Goal: Task Accomplishment & Management: Manage account settings

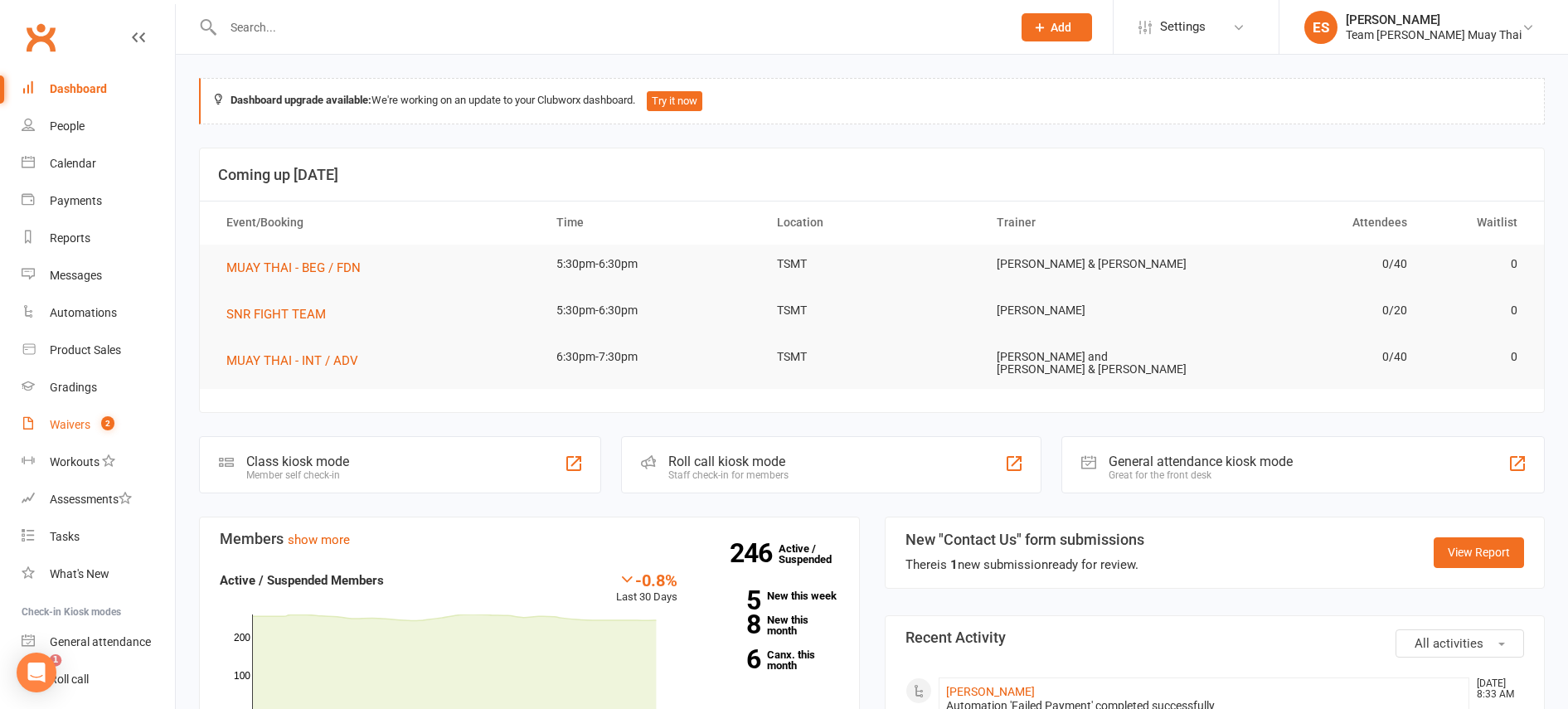
click at [77, 429] on div "Waivers" at bounding box center [70, 425] width 40 height 13
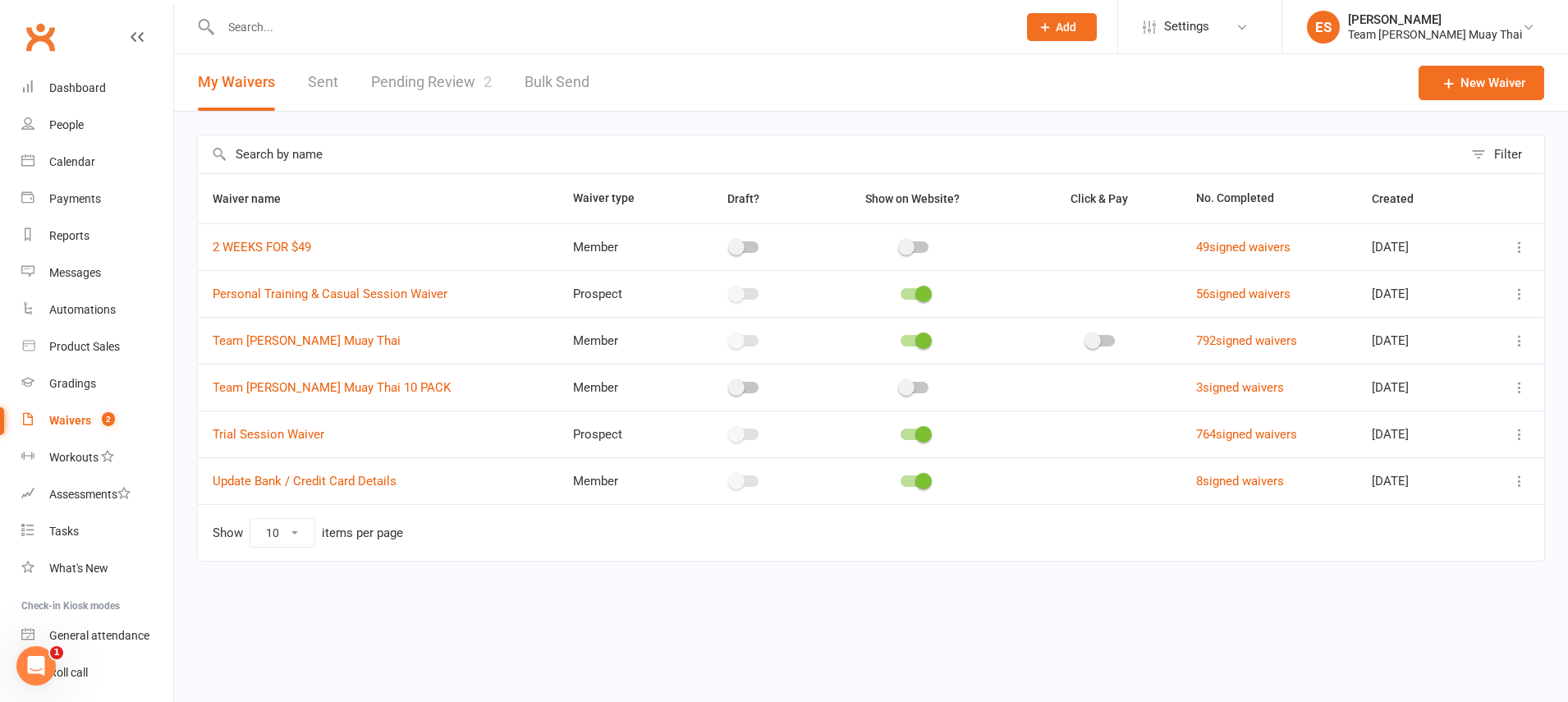
click at [421, 93] on link "Pending Review 2" at bounding box center [431, 82] width 121 height 57
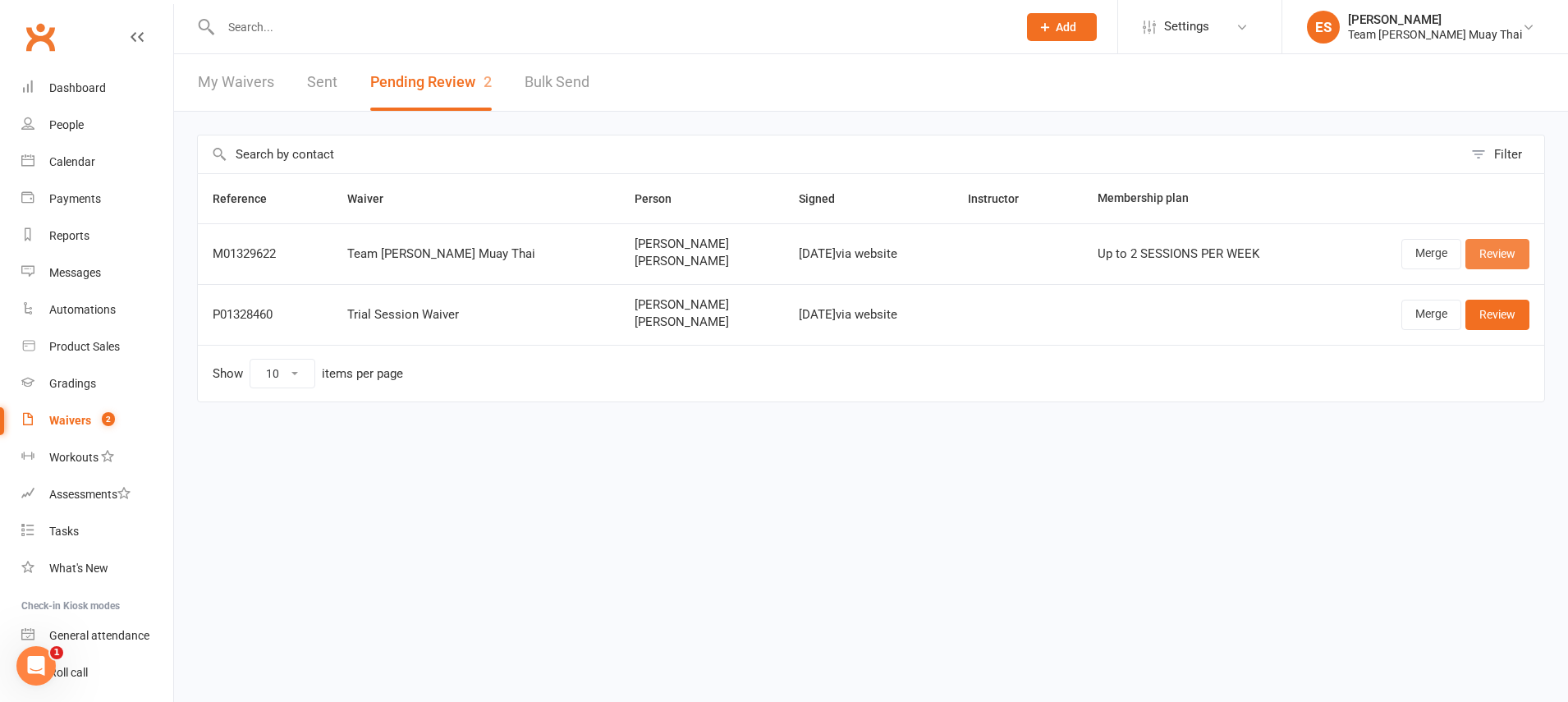
click at [1513, 256] on link "Review" at bounding box center [1497, 254] width 64 height 30
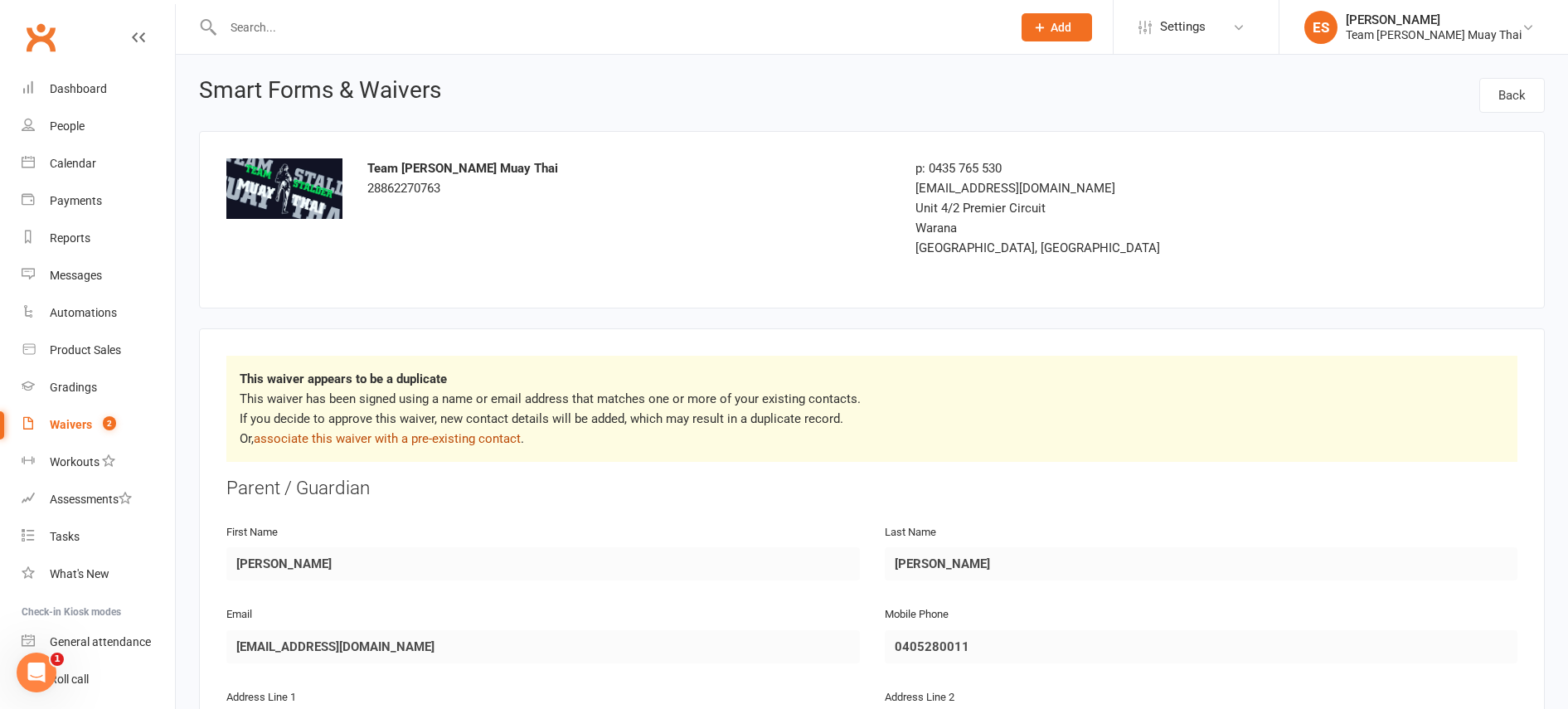
click at [314, 439] on link "associate this waiver with a pre-existing contact" at bounding box center [388, 439] width 267 height 15
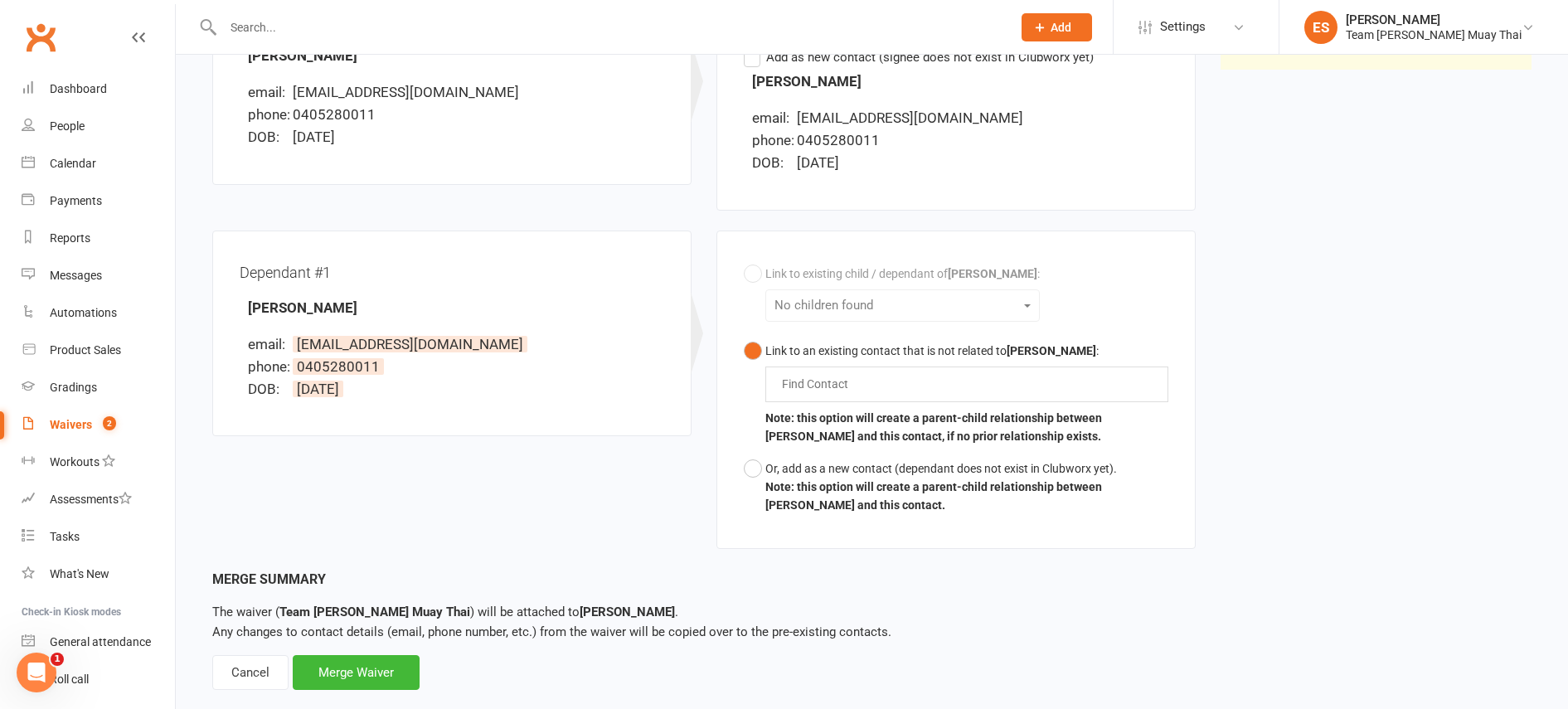
scroll to position [312, 0]
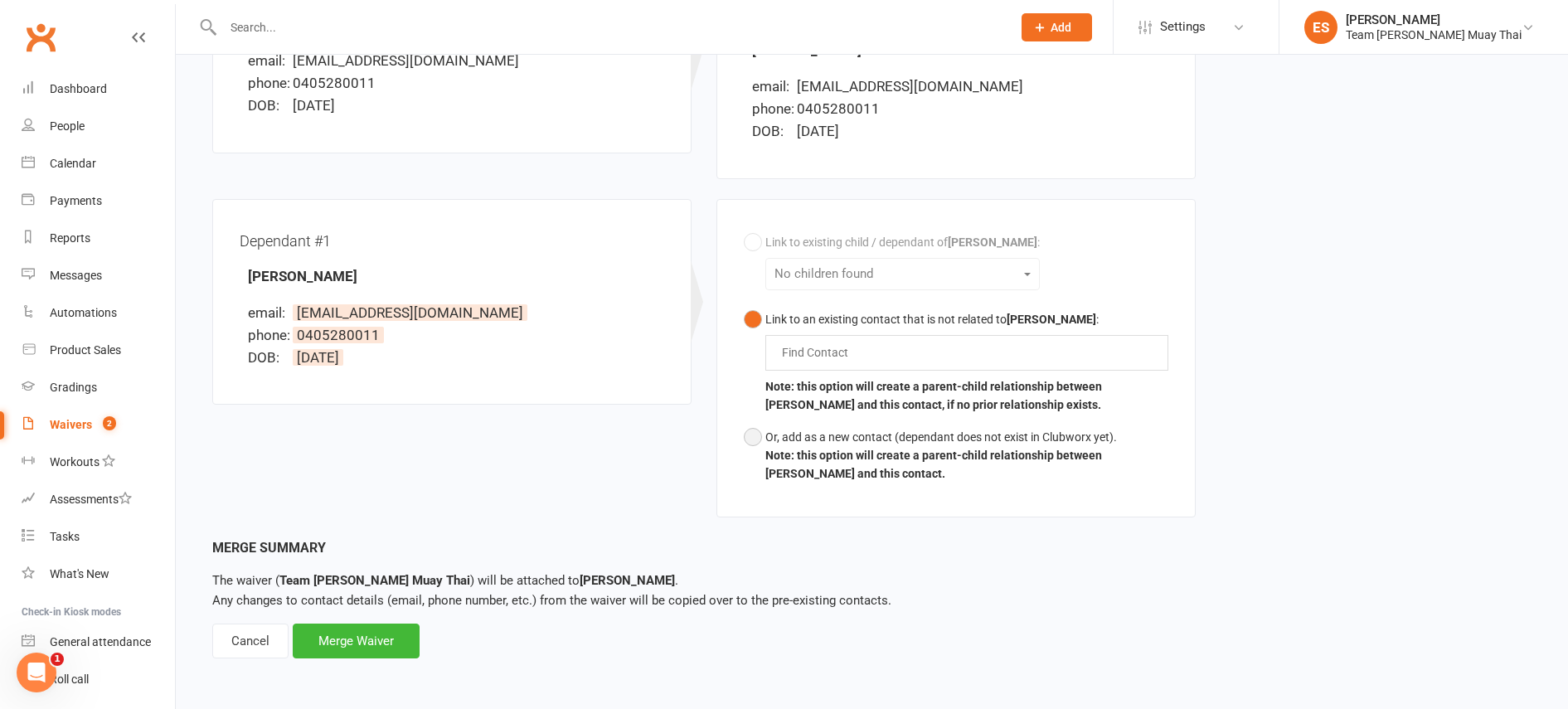
click at [744, 440] on button "Or, add as a new contact (dependant does not exist in Clubworx yet). Note: this…" at bounding box center [956, 456] width 425 height 69
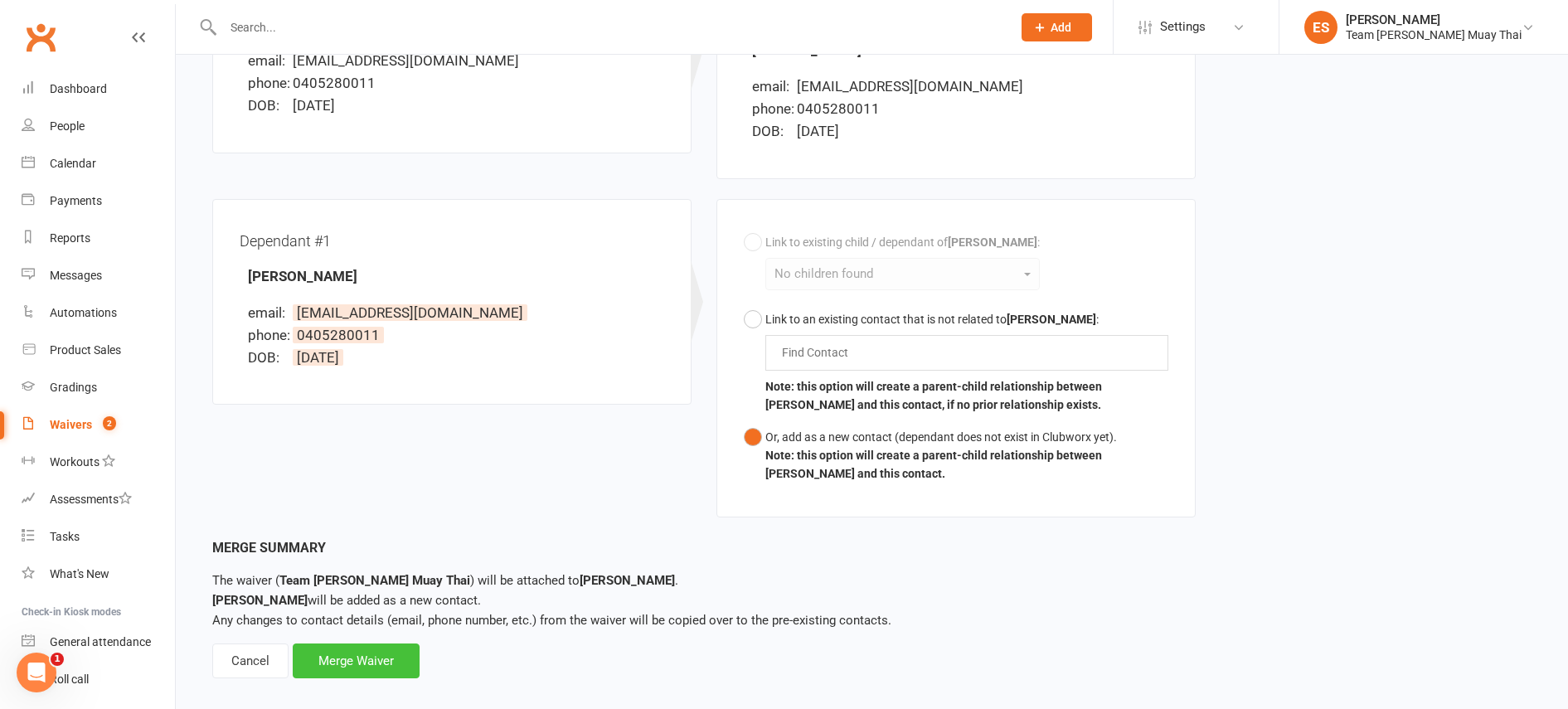
click at [354, 671] on div "Merge Waiver" at bounding box center [356, 660] width 127 height 34
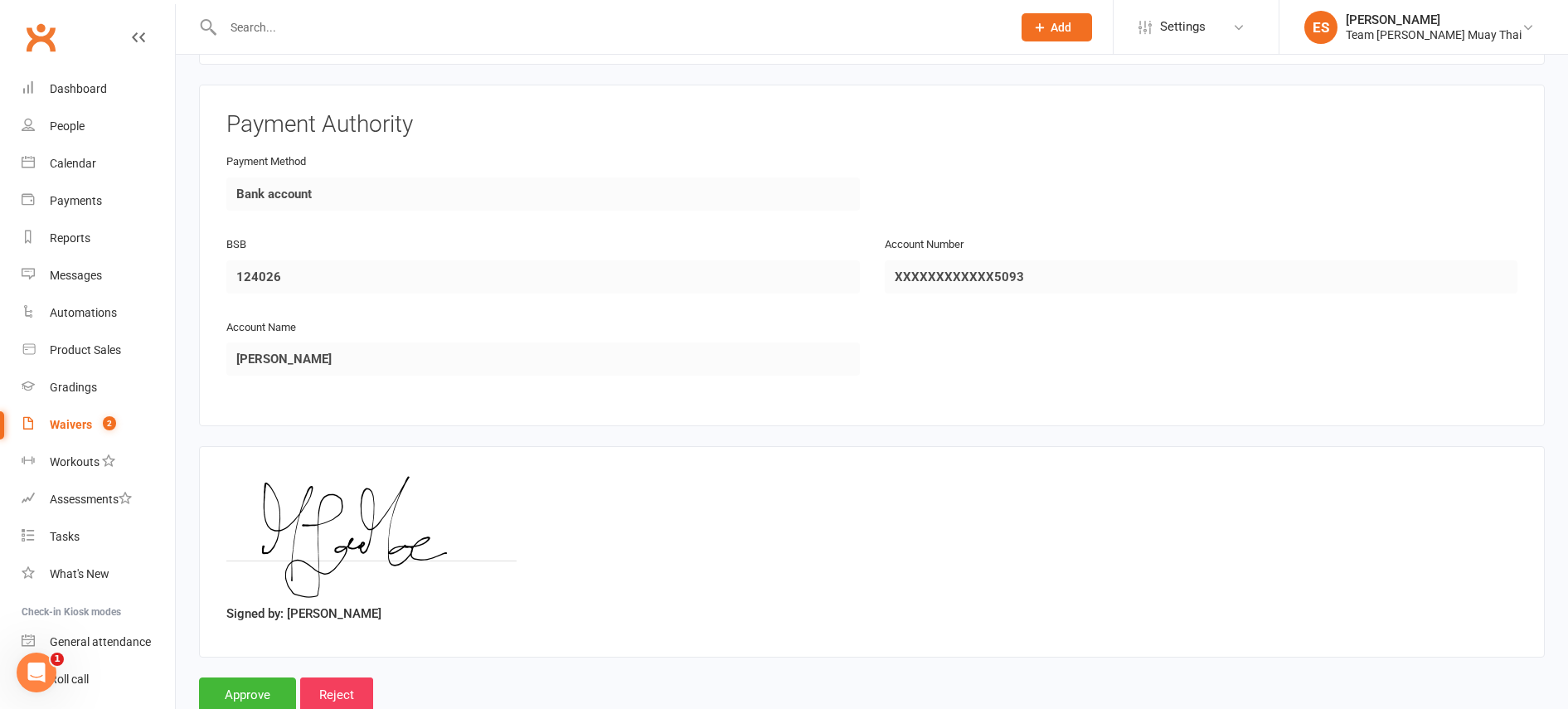
scroll to position [3976, 0]
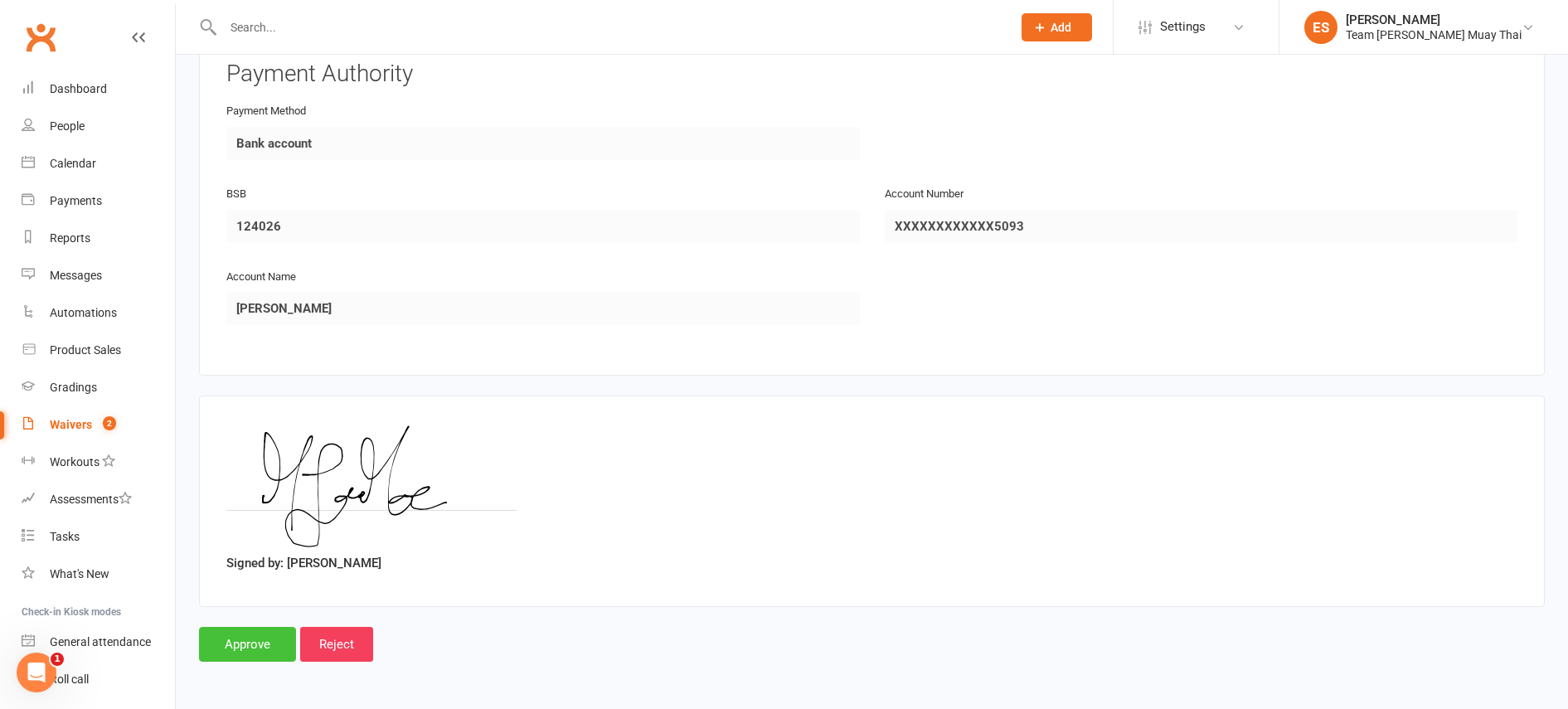
click at [232, 644] on input "Approve" at bounding box center [247, 644] width 97 height 34
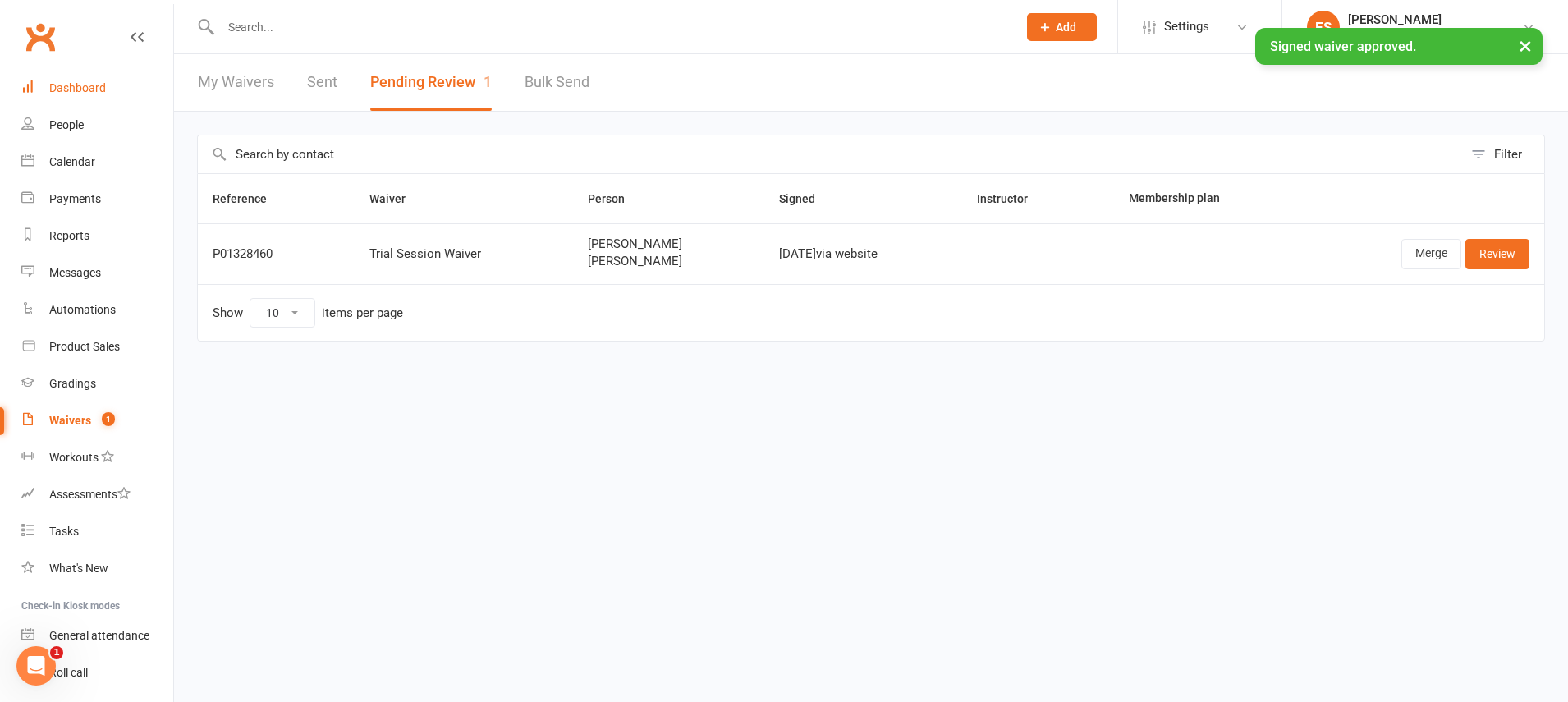
click at [75, 89] on div "Dashboard" at bounding box center [77, 88] width 57 height 13
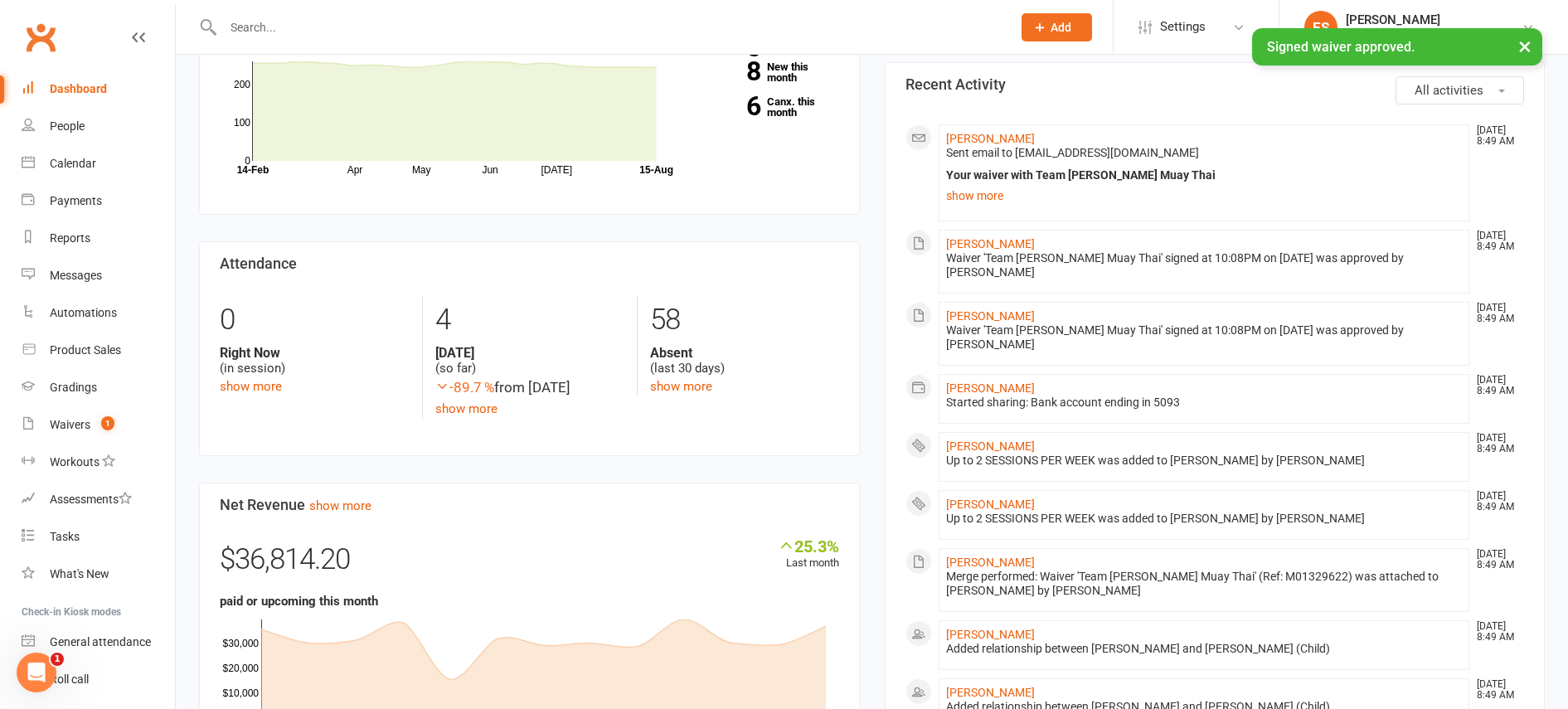
scroll to position [529, 0]
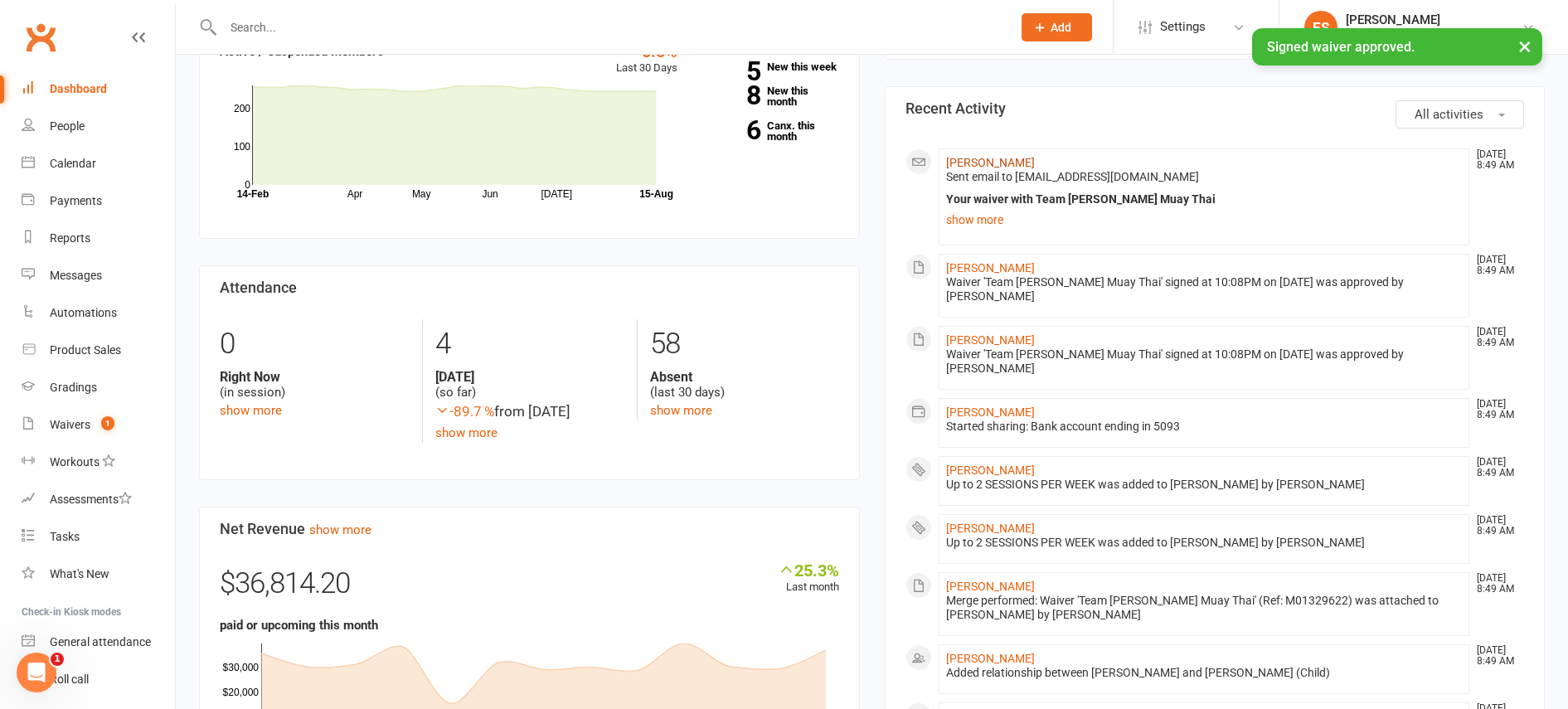
click at [970, 156] on link "[PERSON_NAME]" at bounding box center [990, 162] width 89 height 13
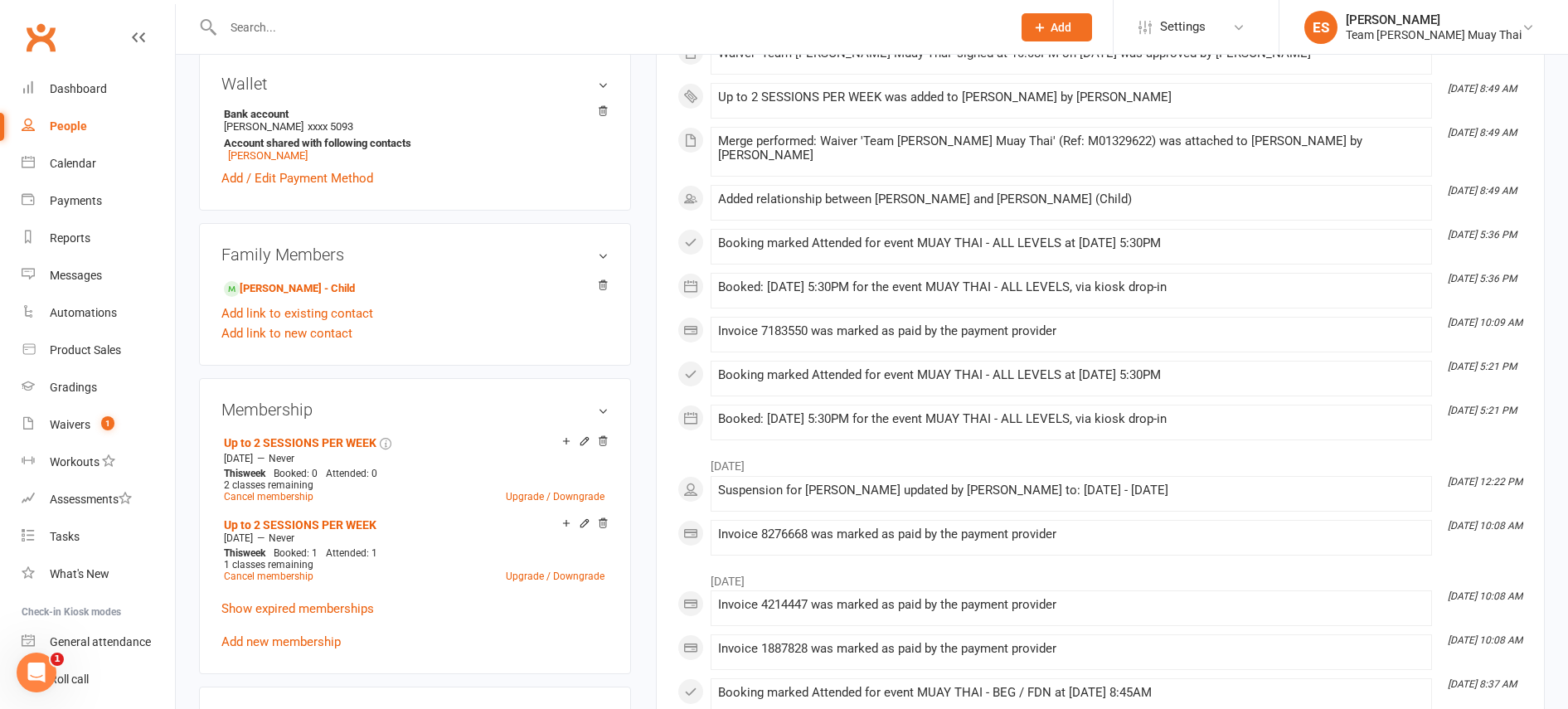
scroll to position [564, 0]
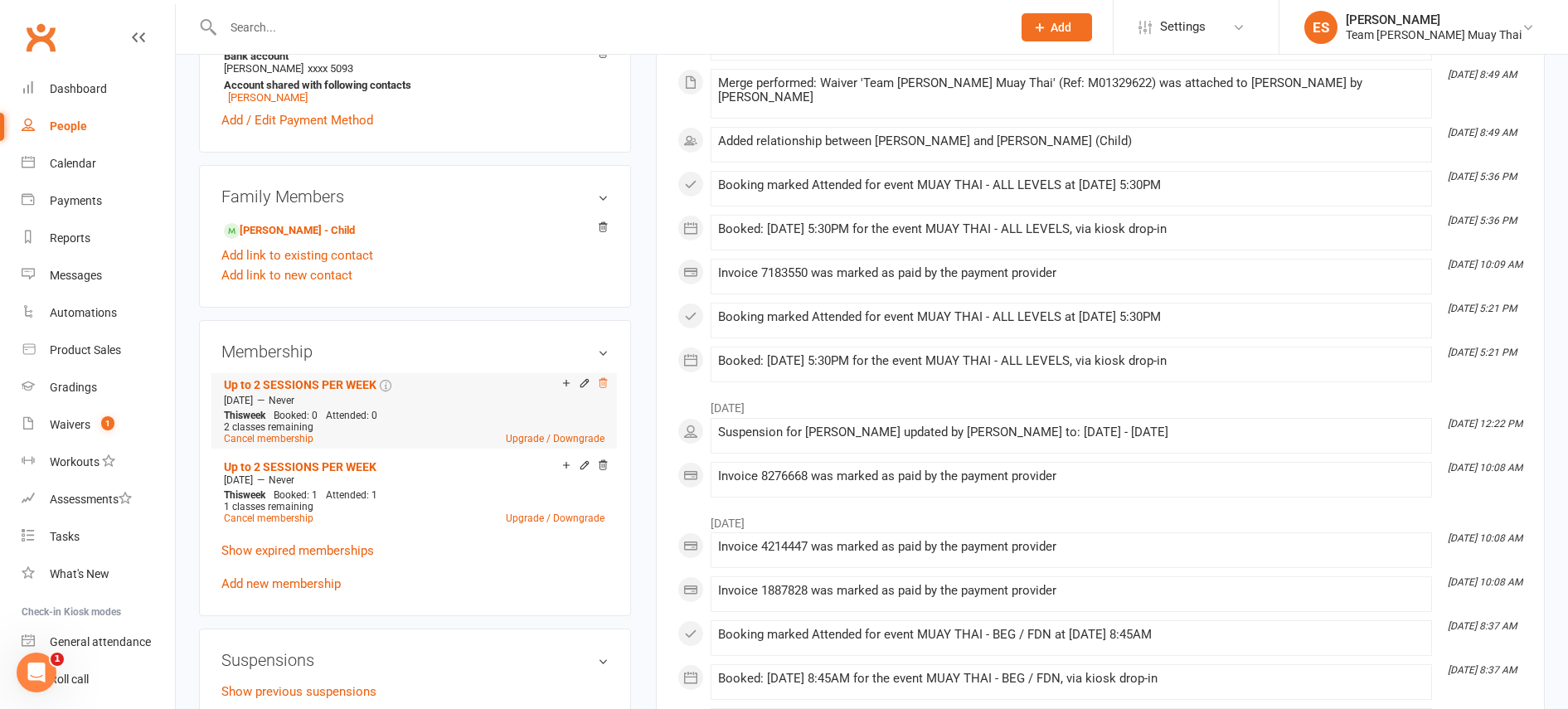
click at [602, 385] on icon at bounding box center [603, 383] width 8 height 9
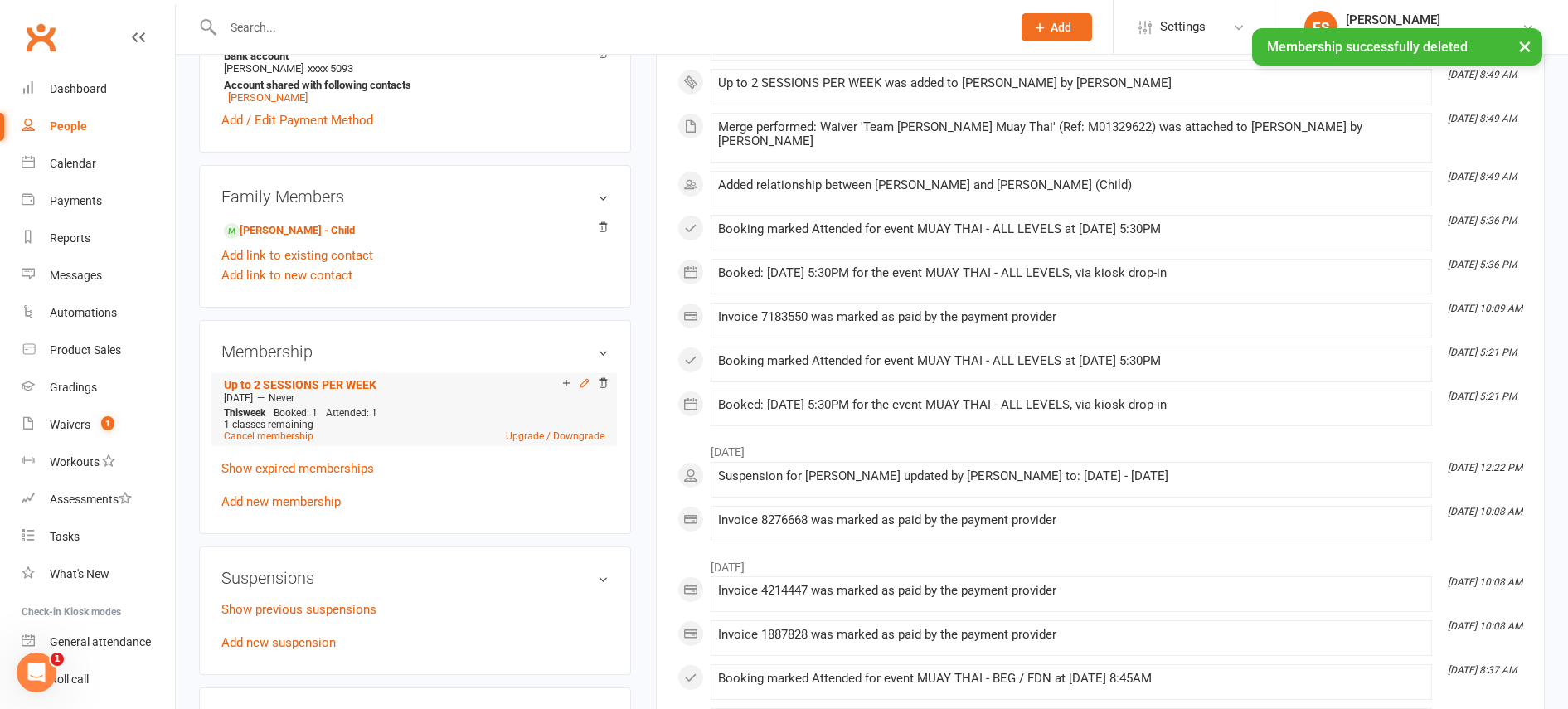
click at [583, 385] on icon at bounding box center [584, 384] width 12 height 12
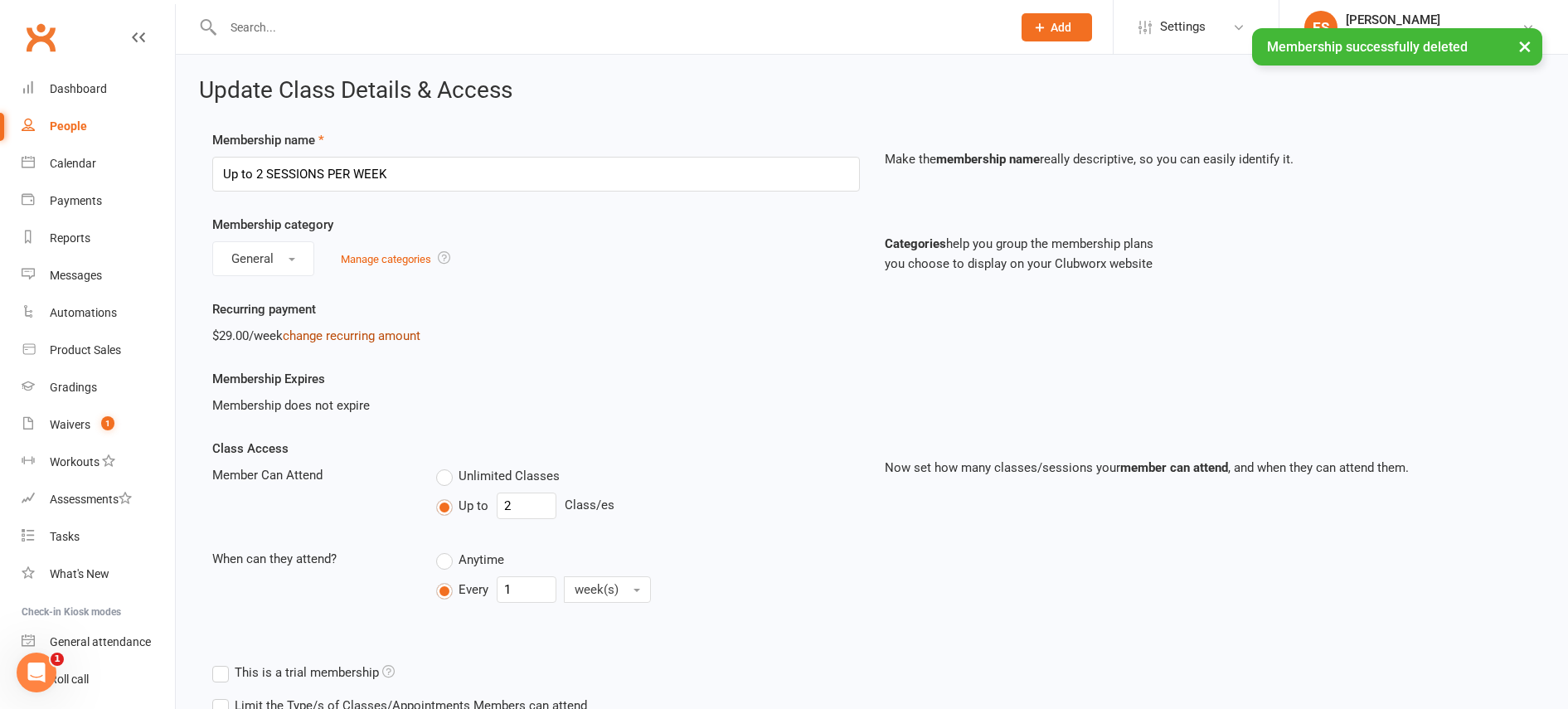
click at [332, 336] on link "change recurring amount" at bounding box center [351, 336] width 138 height 15
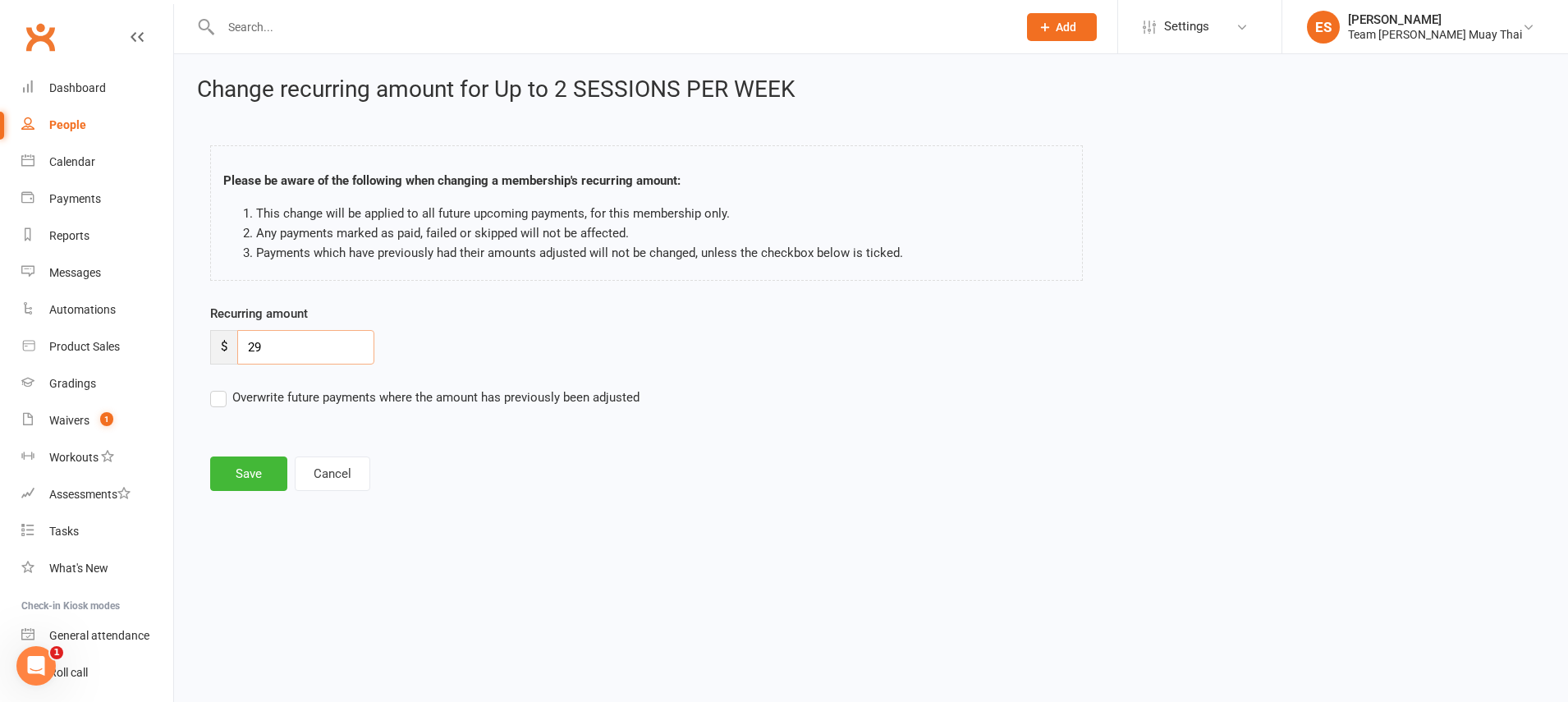
click at [305, 352] on input "29" at bounding box center [305, 346] width 137 height 34
type input "26.10"
click at [246, 462] on button "Save" at bounding box center [248, 473] width 77 height 34
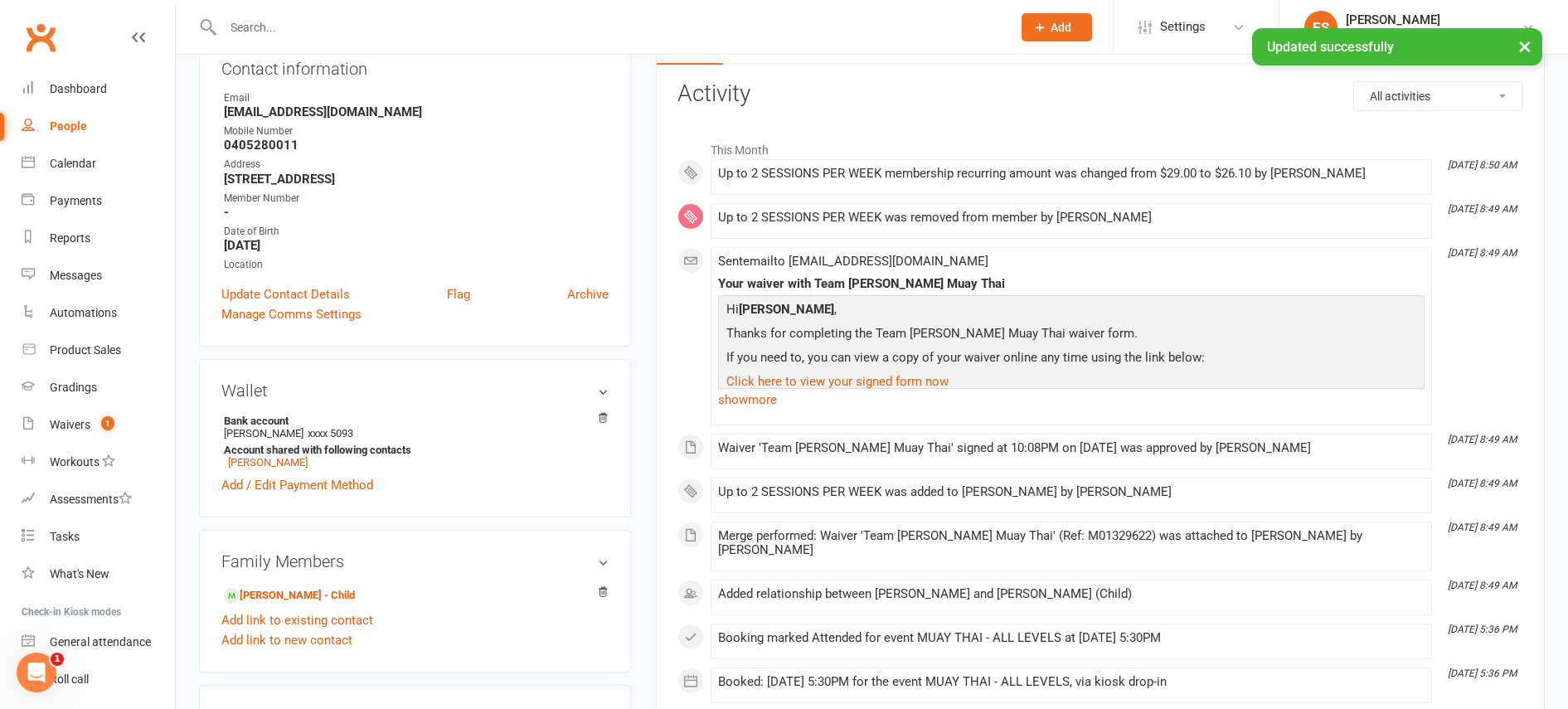
scroll to position [202, 0]
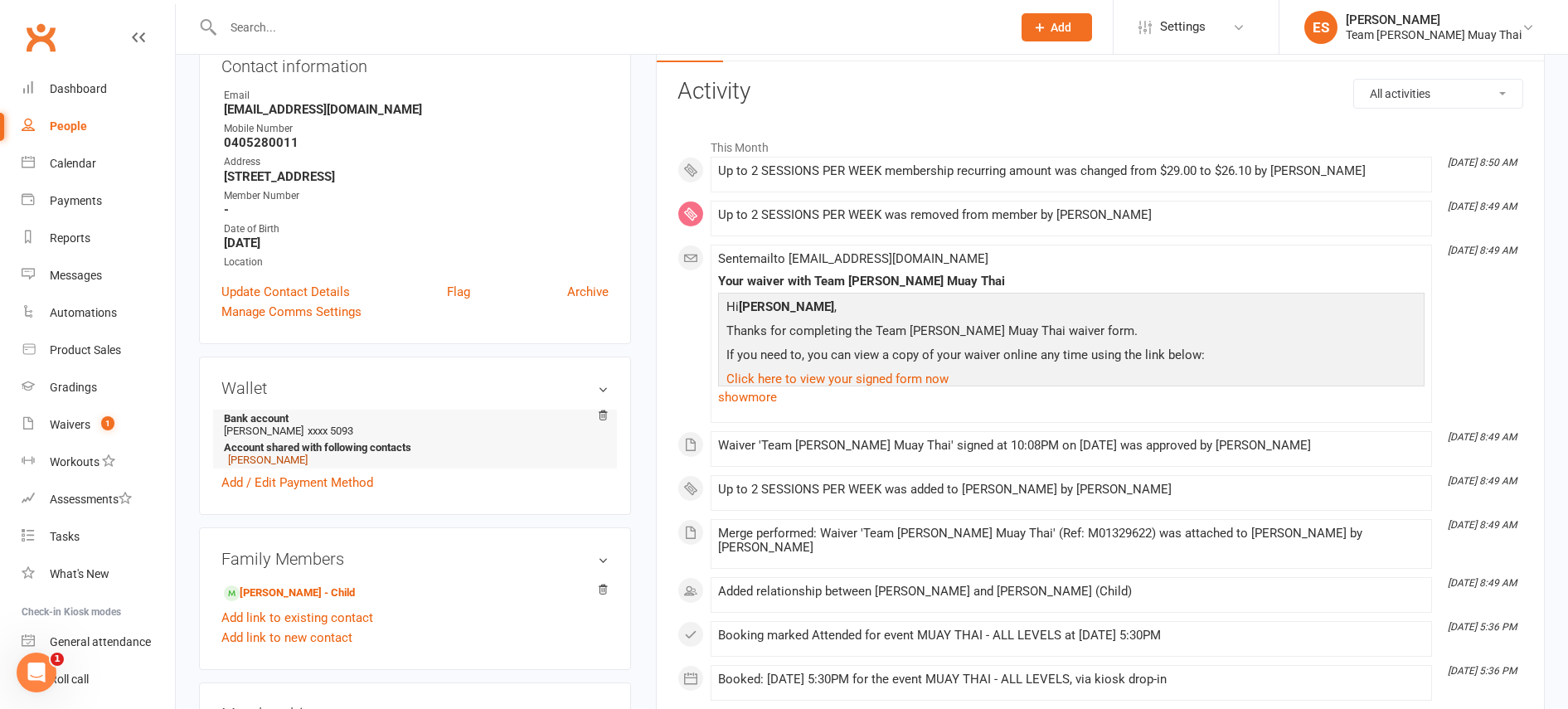
click at [254, 458] on link "Leo Lamarca" at bounding box center [267, 460] width 80 height 13
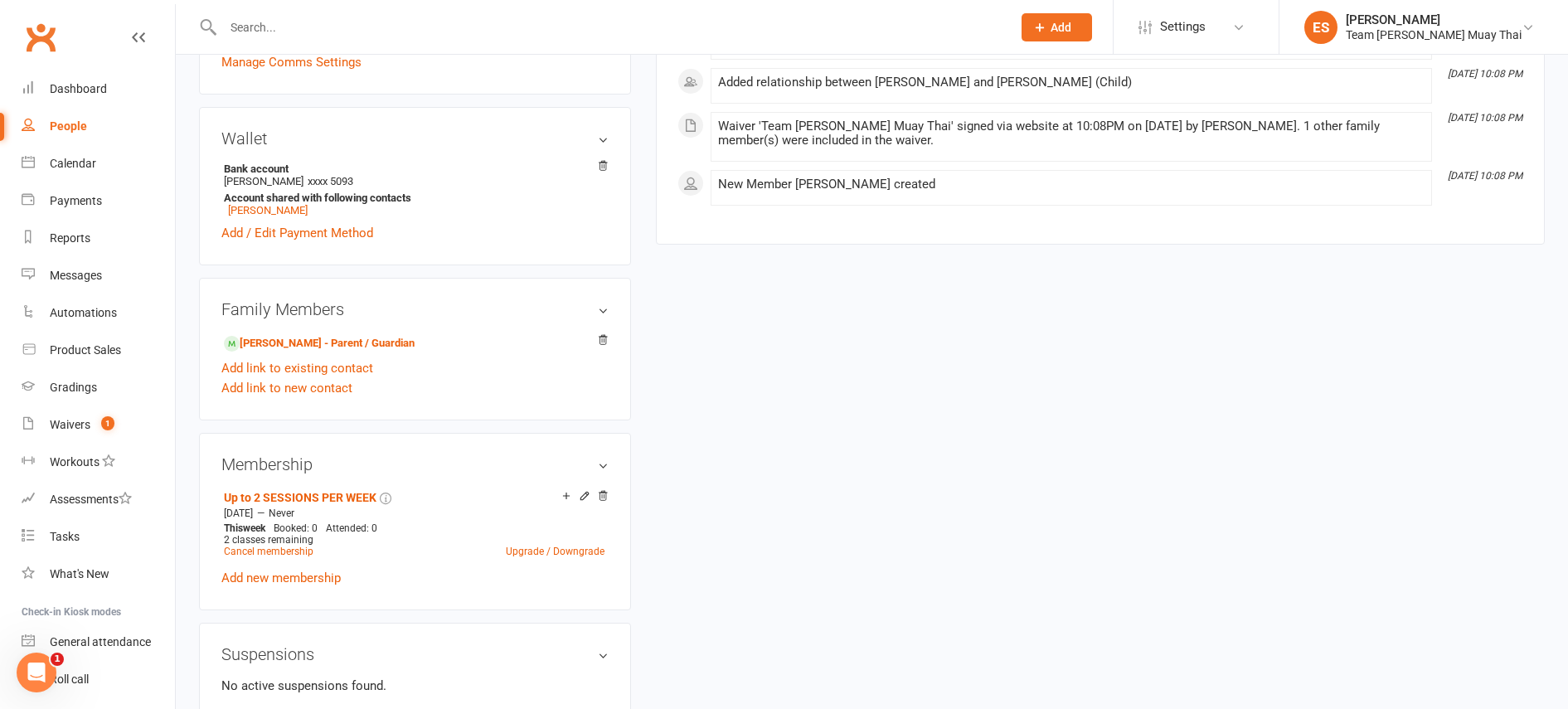
scroll to position [454, 0]
click at [582, 489] on icon at bounding box center [584, 493] width 12 height 12
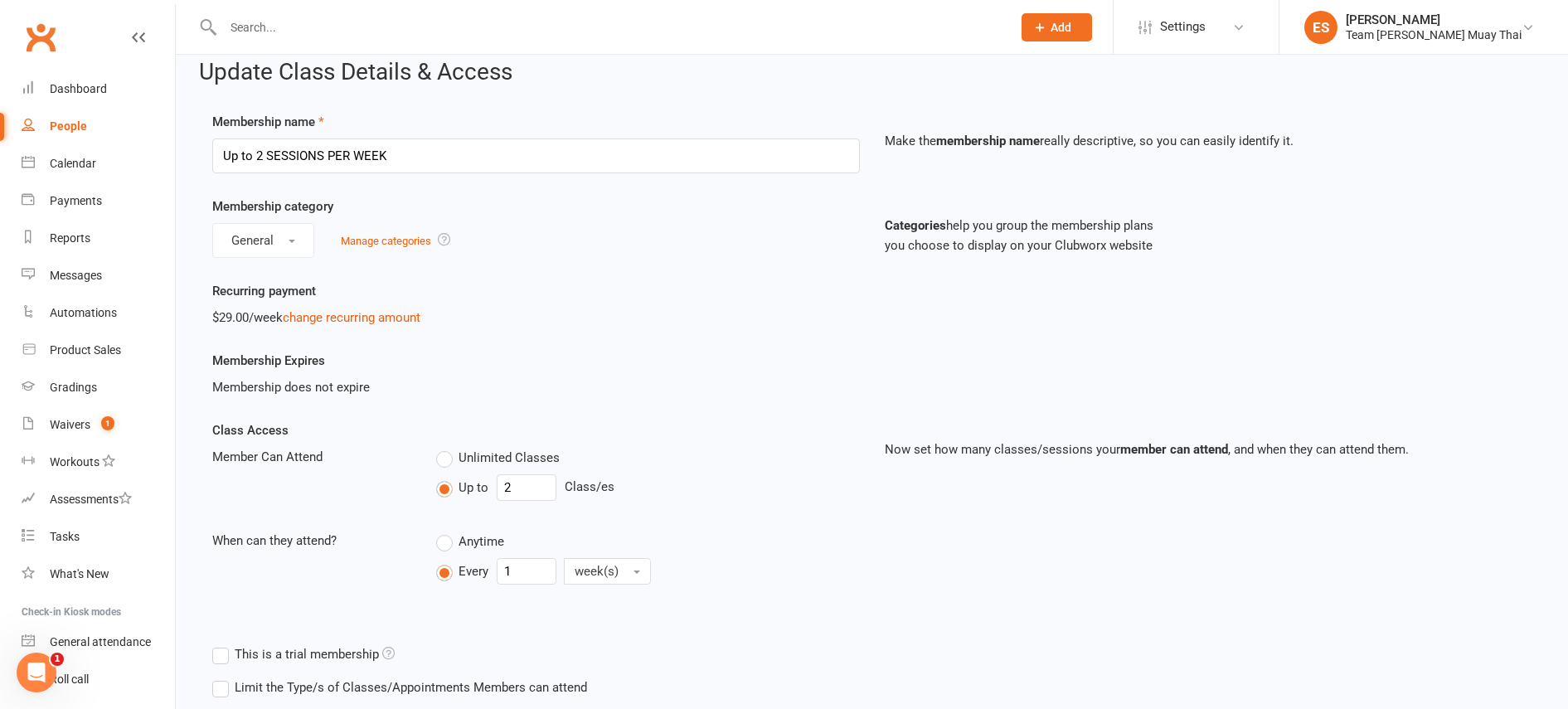
scroll to position [29, 0]
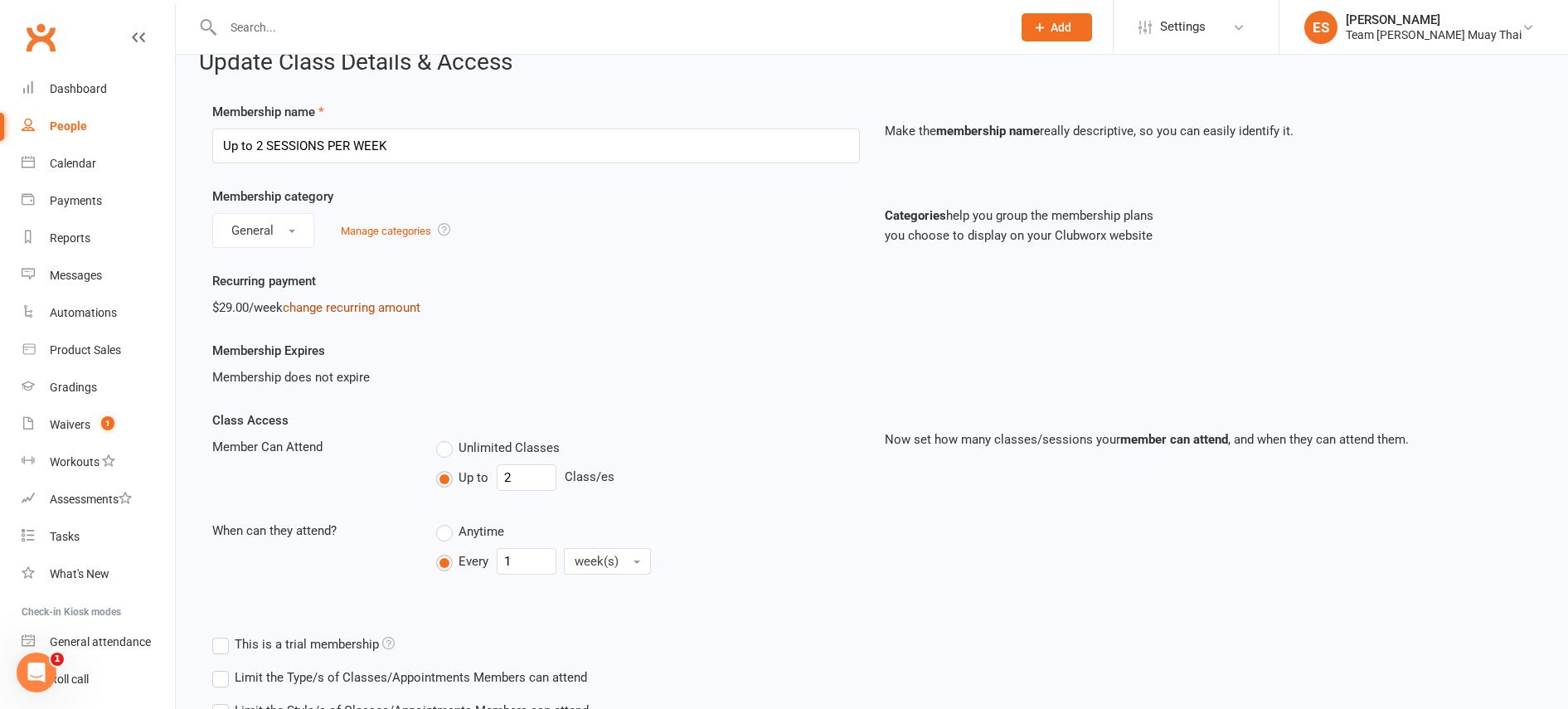
click at [377, 315] on link "change recurring amount" at bounding box center [351, 308] width 138 height 15
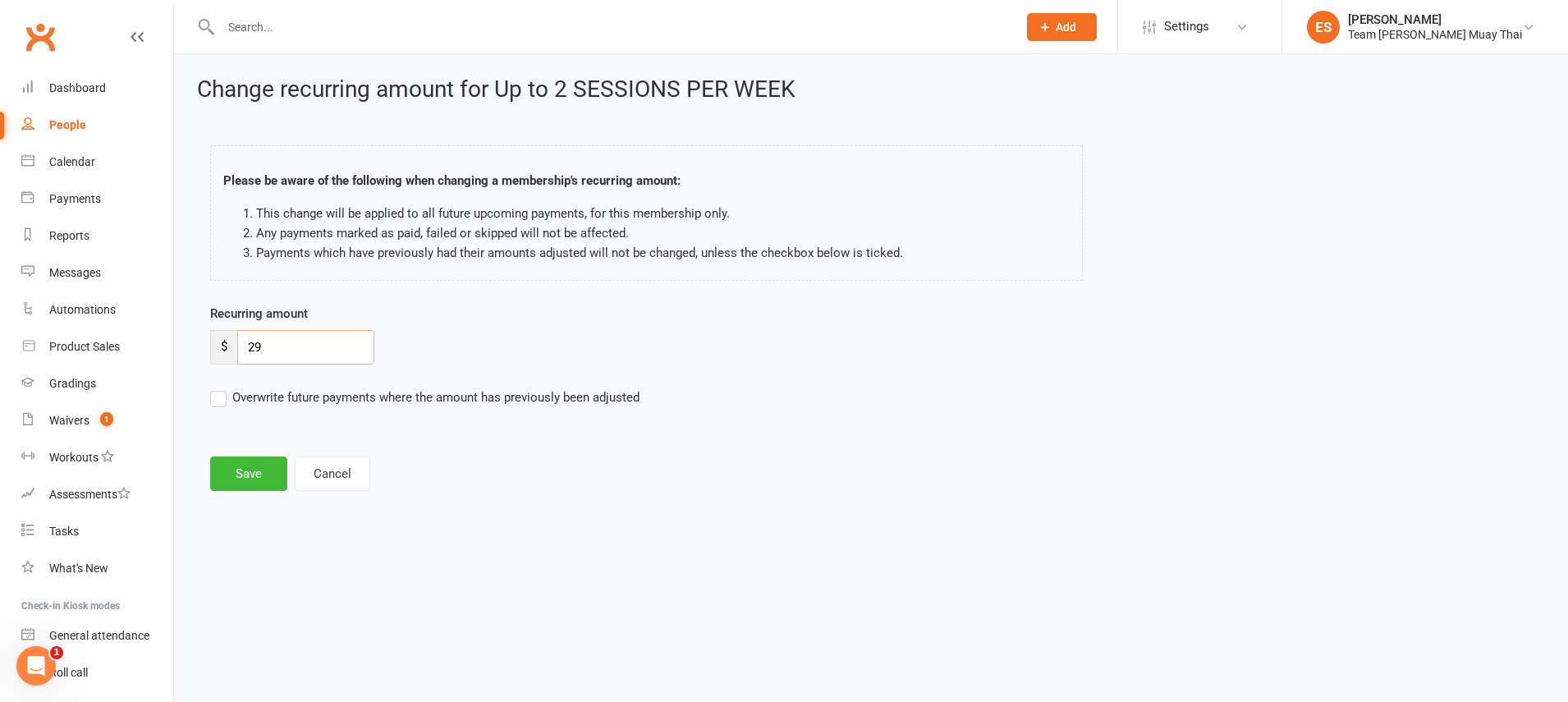
click at [318, 346] on input "29" at bounding box center [305, 346] width 137 height 34
type input "26.10"
click at [241, 456] on button "Save" at bounding box center [248, 473] width 77 height 34
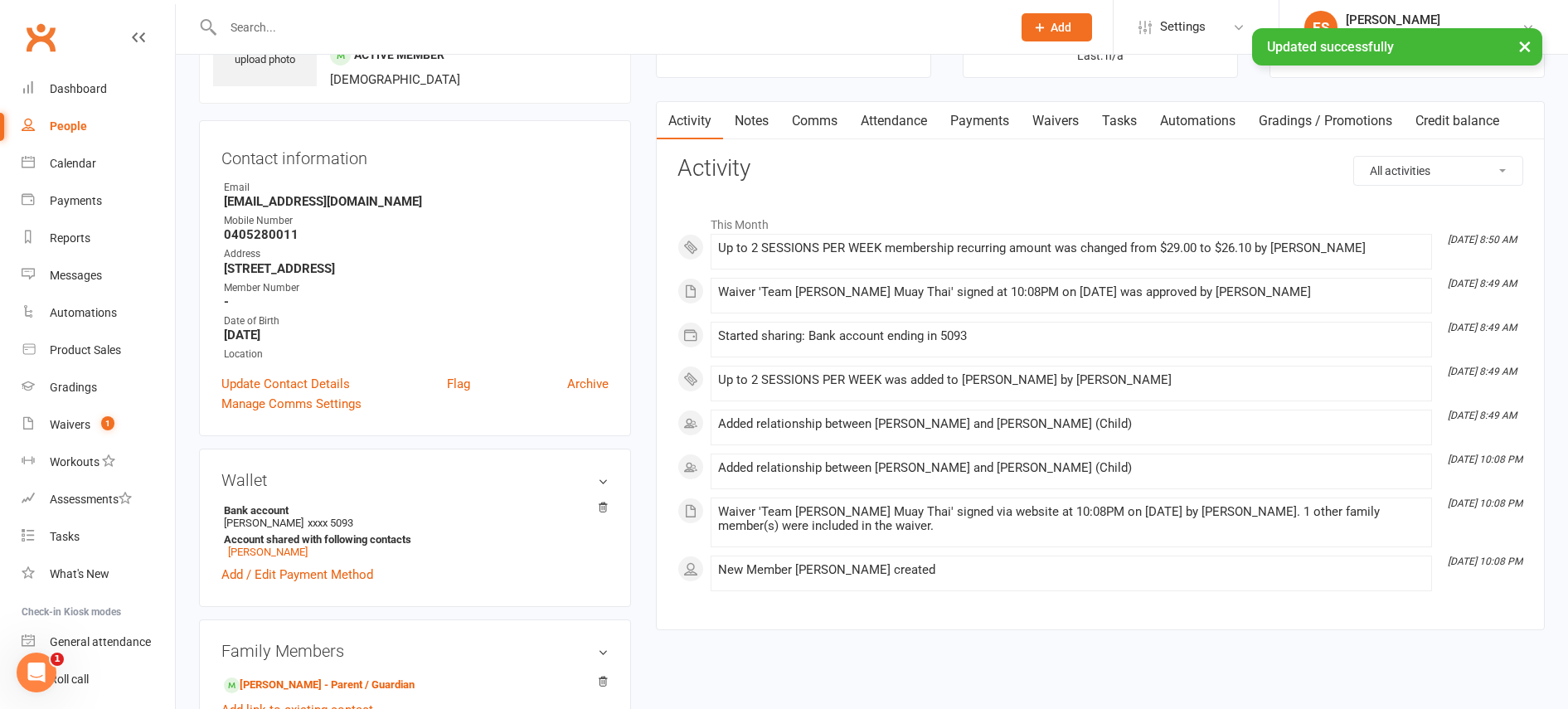
scroll to position [118, 0]
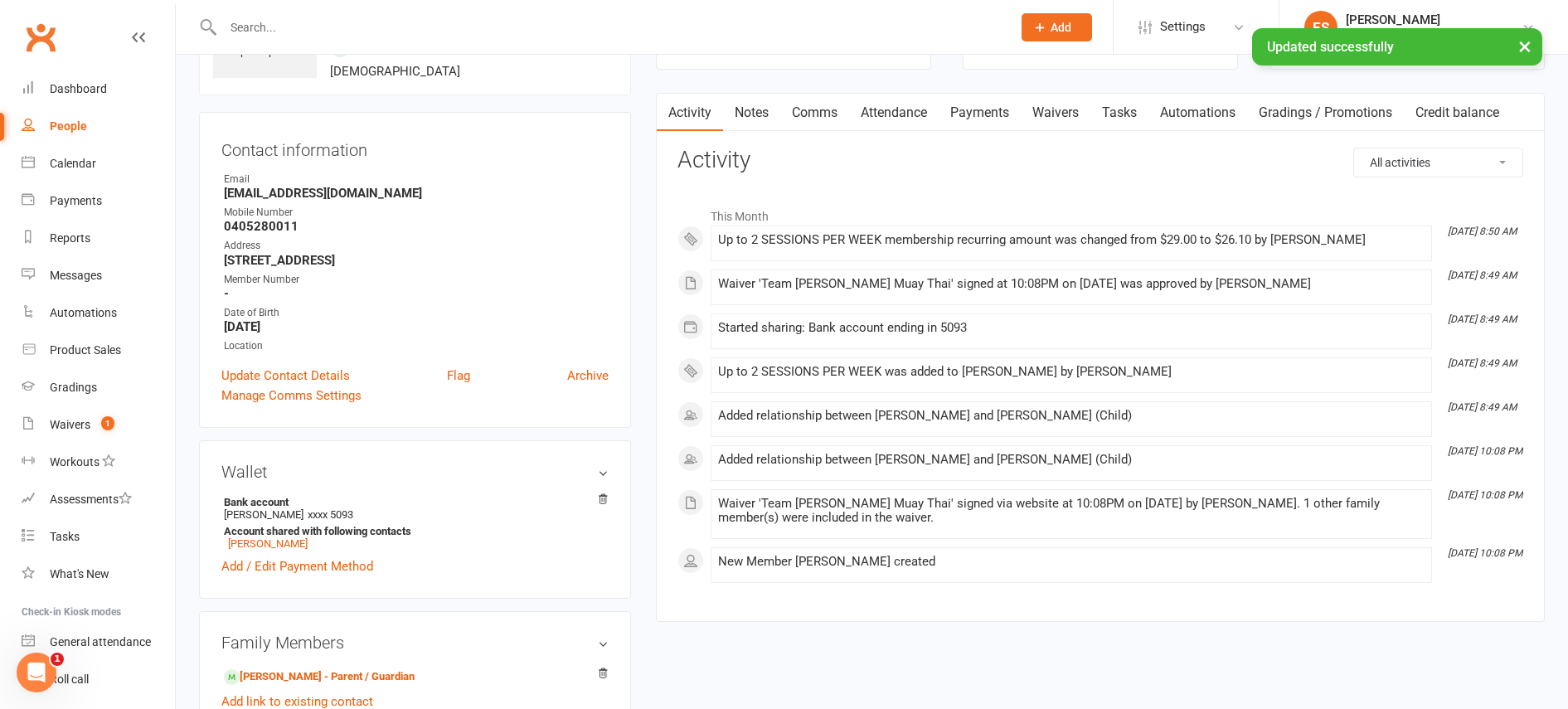
click at [997, 118] on link "Payments" at bounding box center [979, 112] width 82 height 38
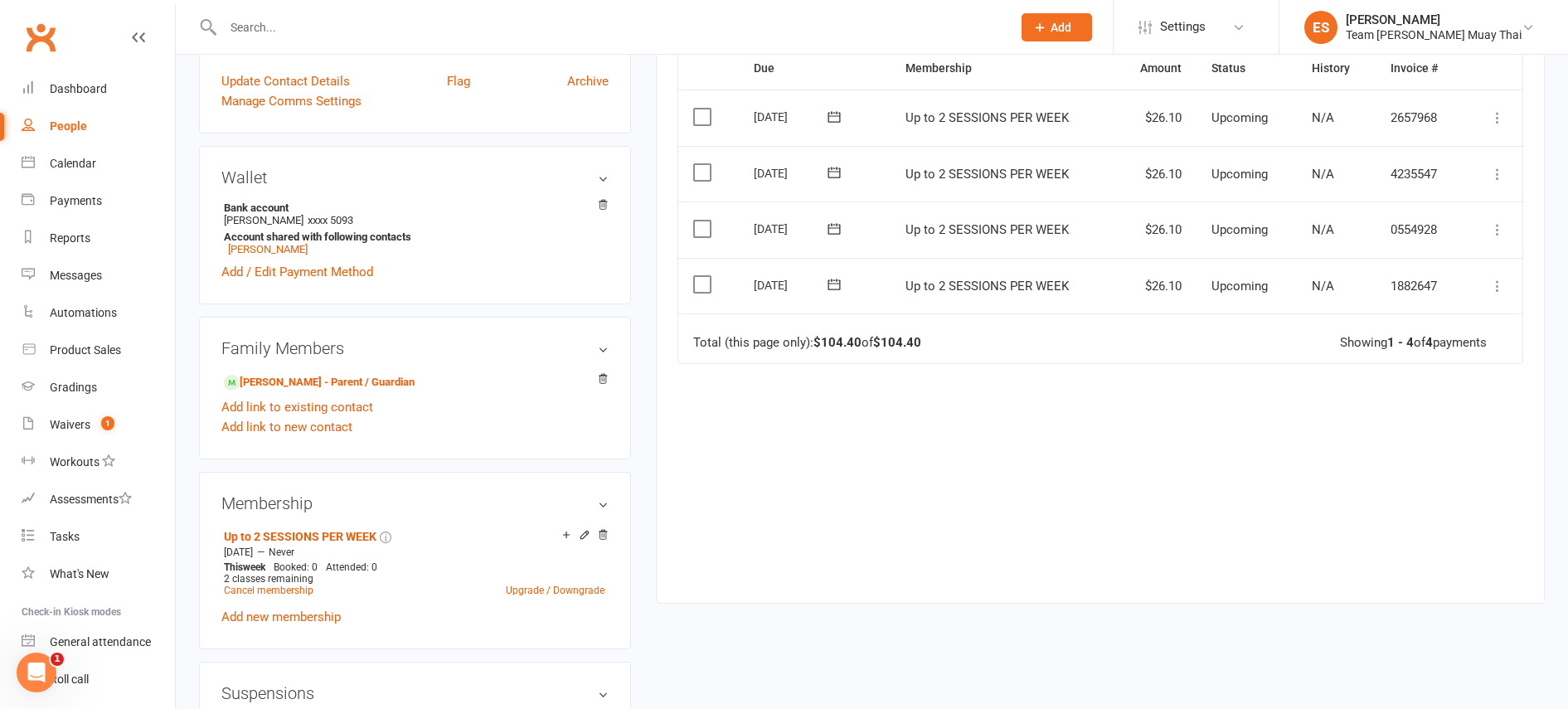
scroll to position [414, 0]
click at [604, 532] on icon at bounding box center [603, 533] width 12 height 12
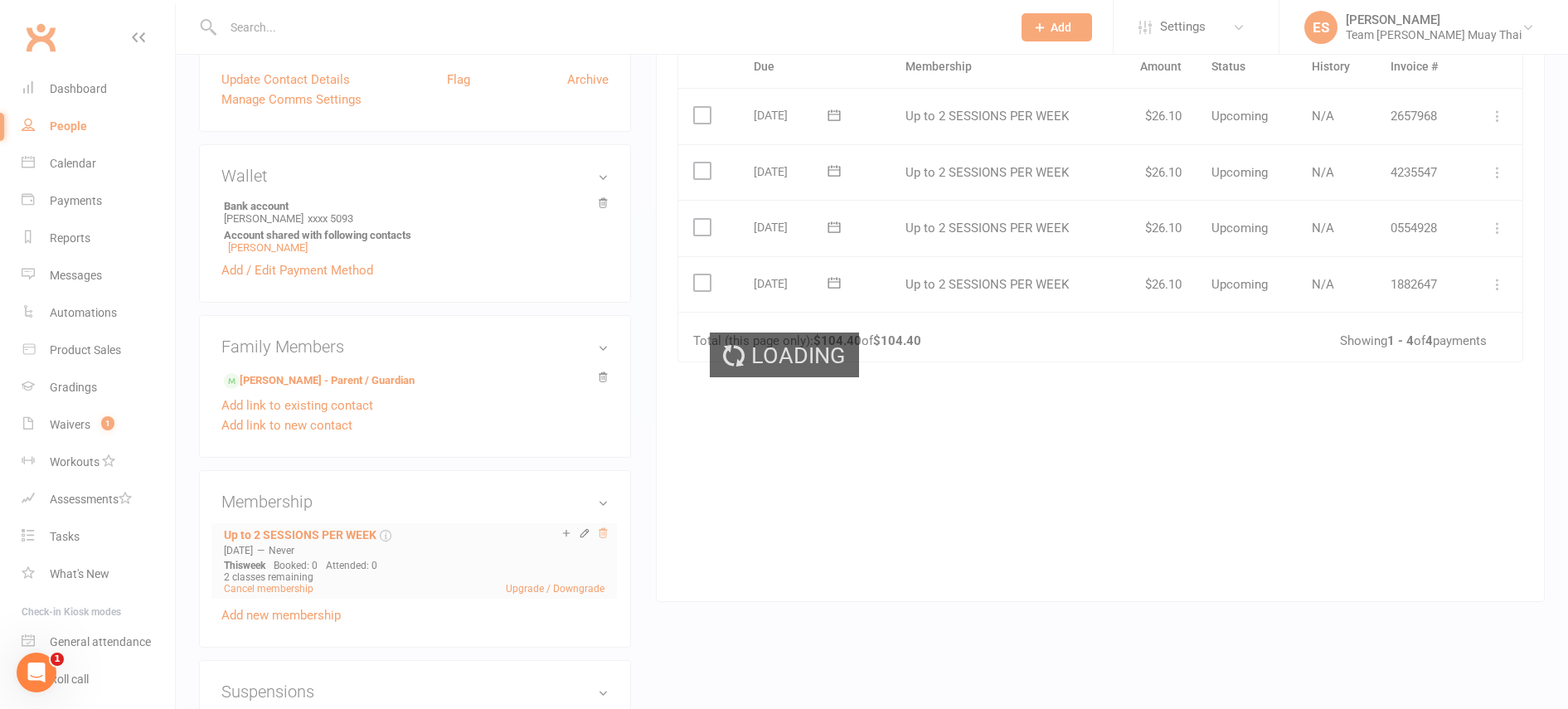
scroll to position [410, 0]
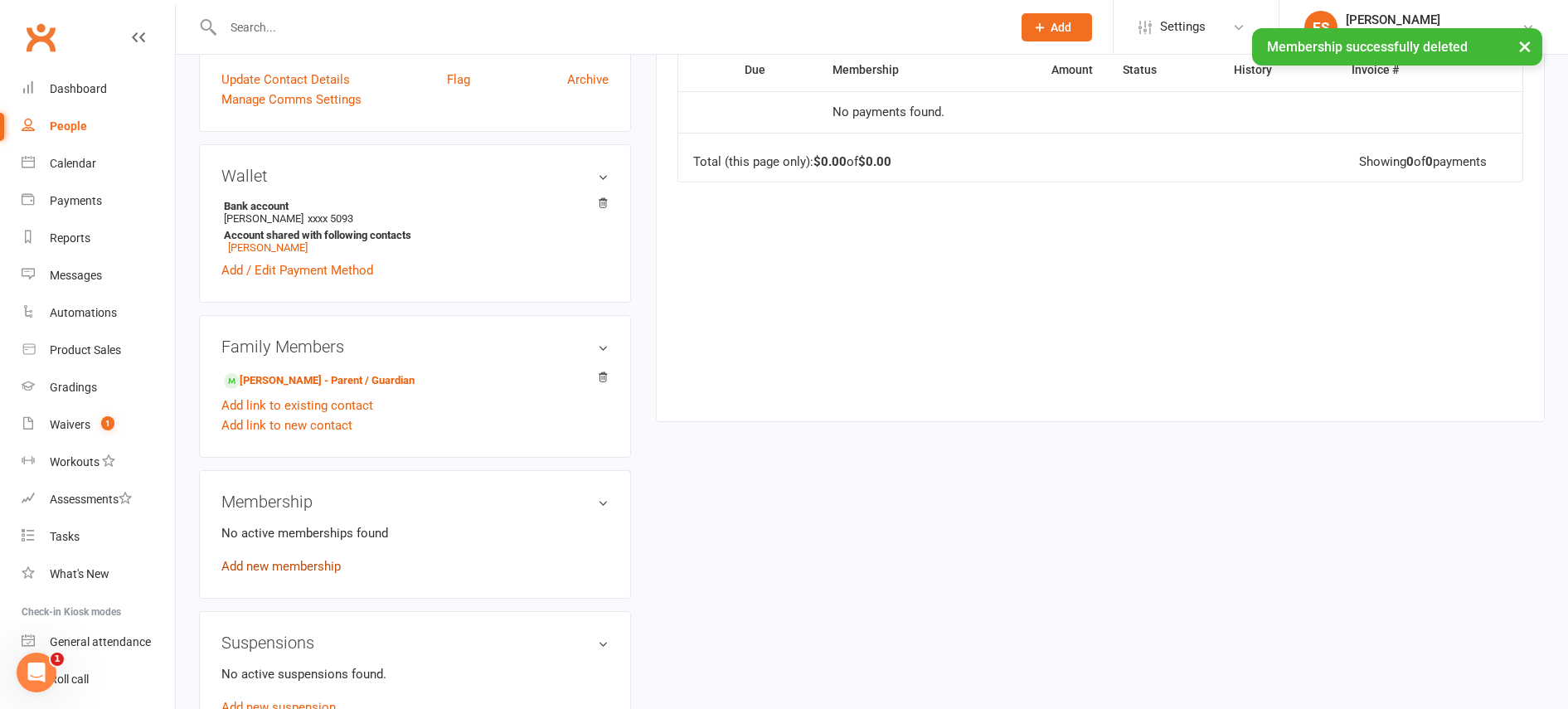
click at [292, 573] on link "Add new membership" at bounding box center [281, 567] width 119 height 15
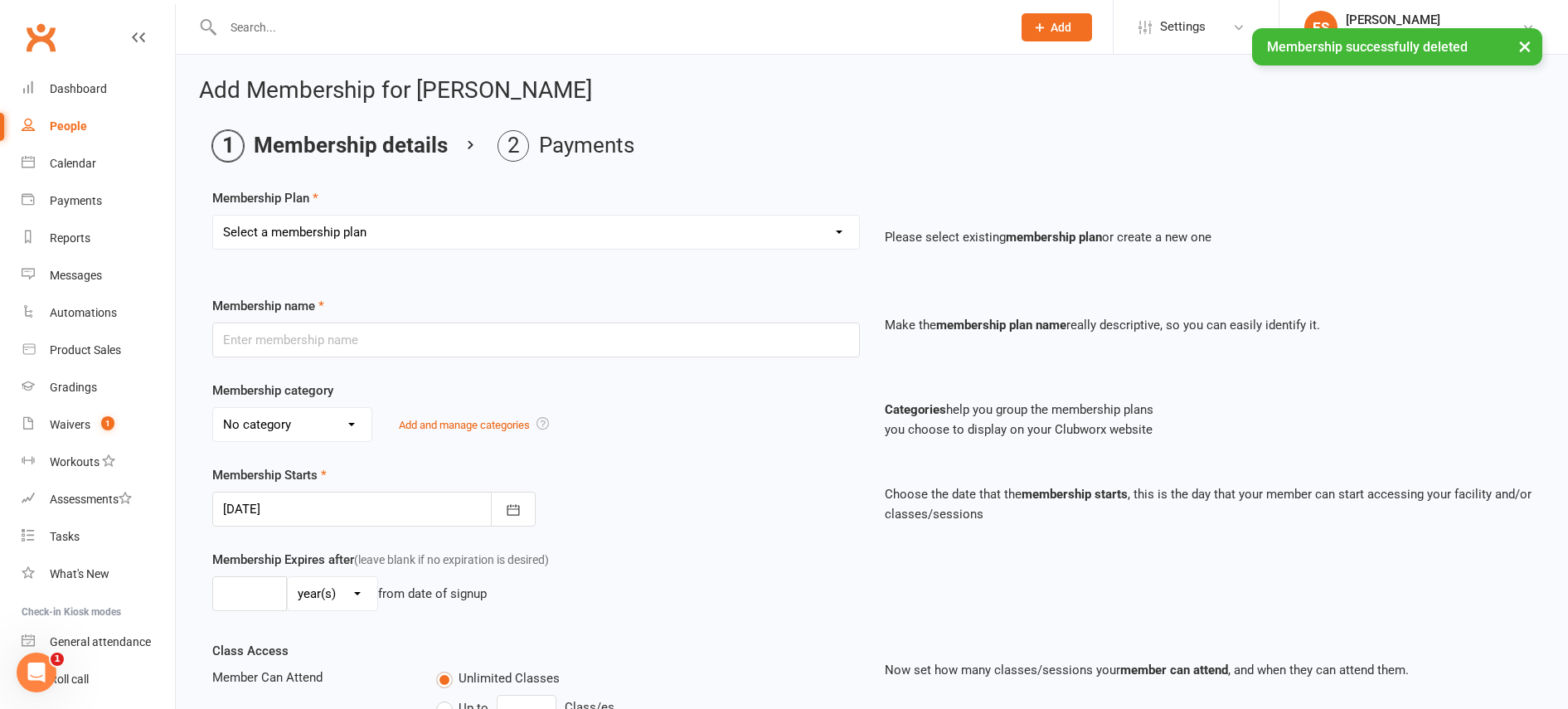
click at [314, 244] on select "Select a membership plan Create new Membership Plan KIDS 6 MONTHS (2 SESSIONS P…" at bounding box center [536, 231] width 646 height 33
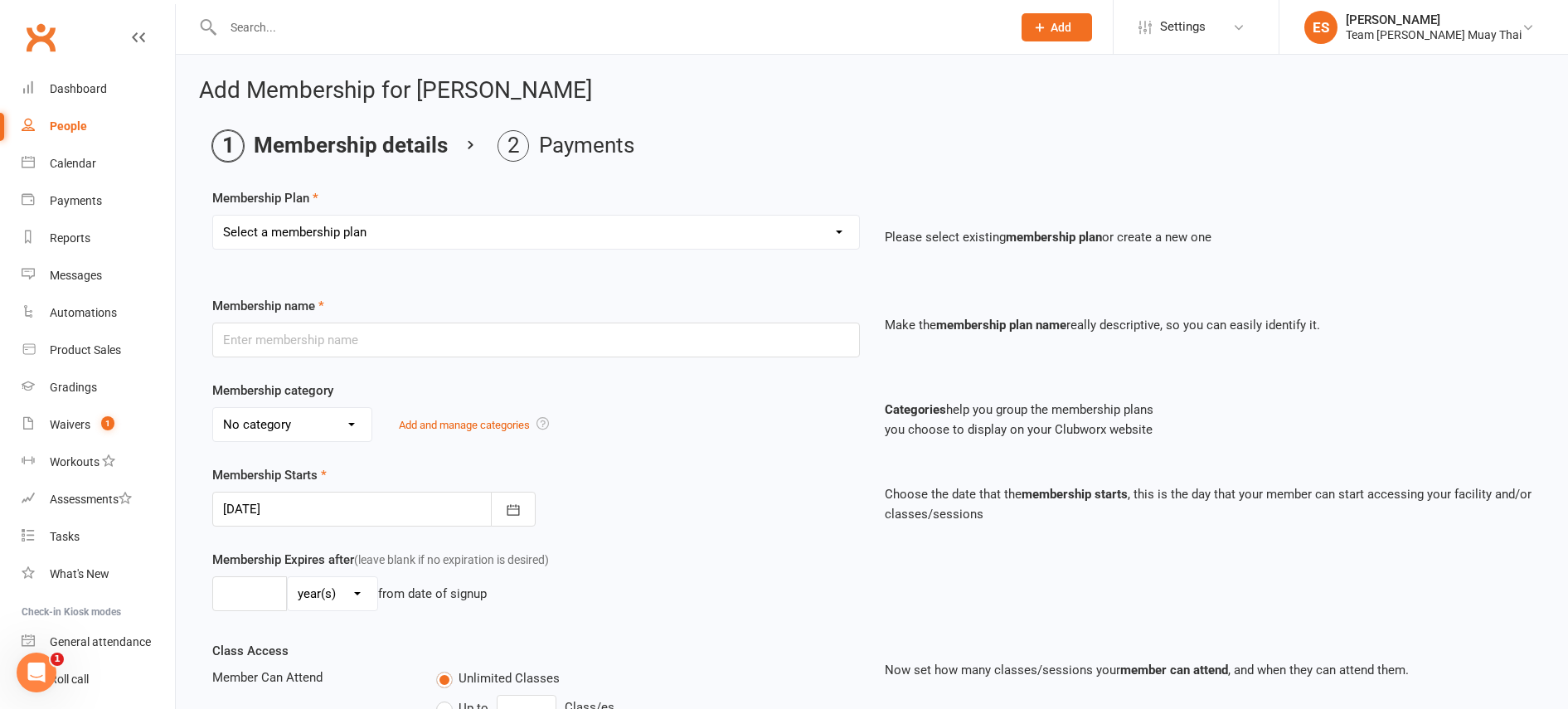
select select "16"
click at [213, 215] on select "Select a membership plan Create new Membership Plan KIDS 6 MONTHS (2 SESSIONS P…" at bounding box center [536, 231] width 646 height 33
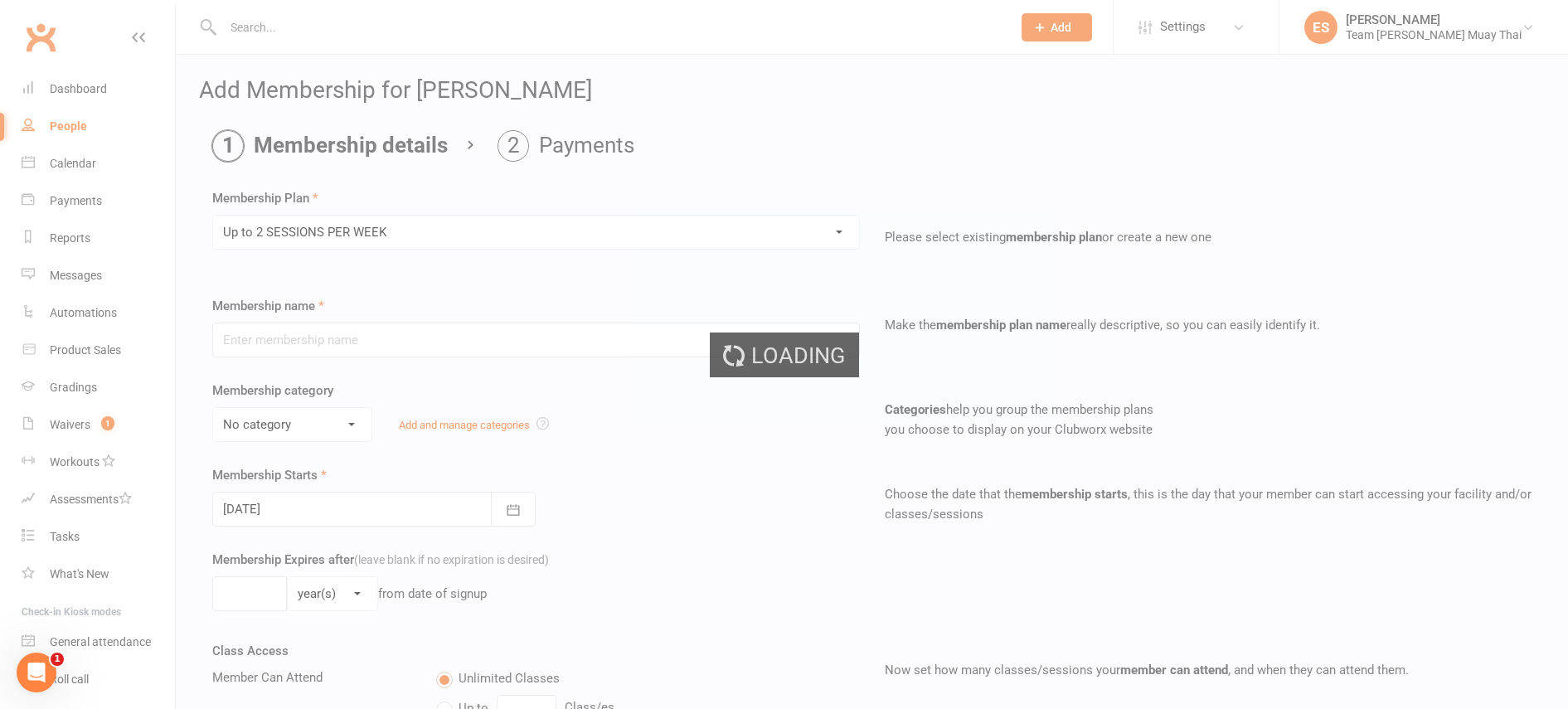
type input "Up to 2 SESSIONS PER WEEK"
select select "4"
type input "0"
type input "2"
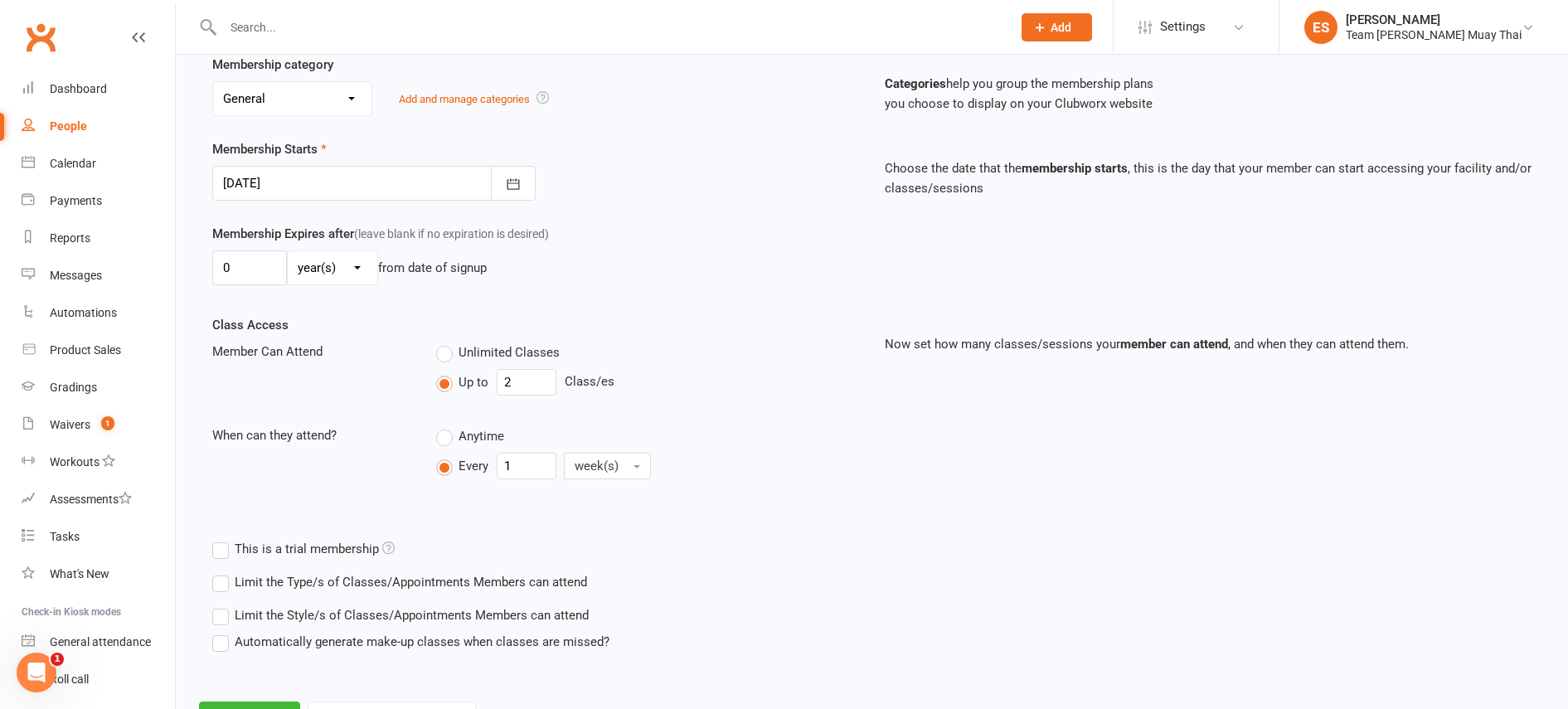
scroll to position [400, 0]
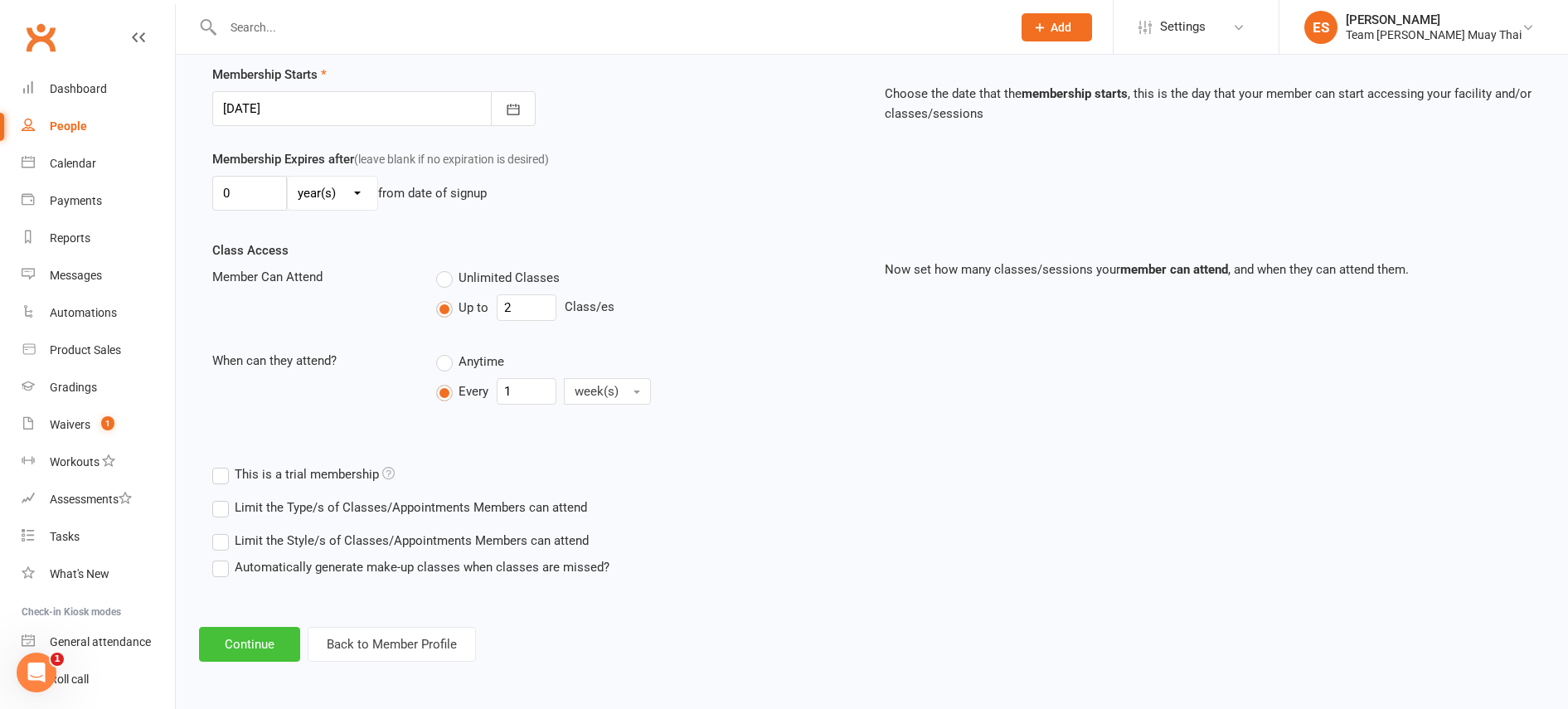
click at [259, 645] on button "Continue" at bounding box center [250, 644] width 101 height 34
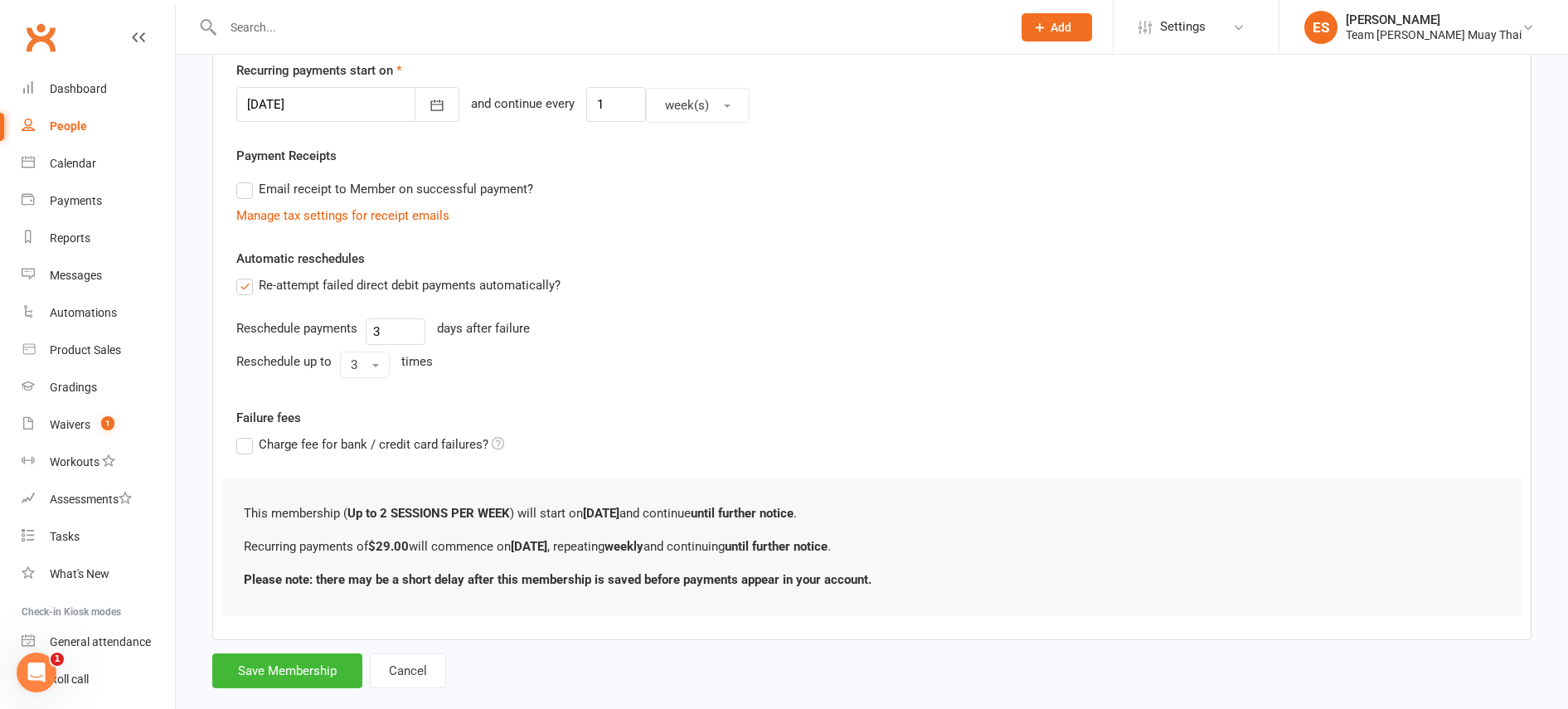
scroll to position [0, 0]
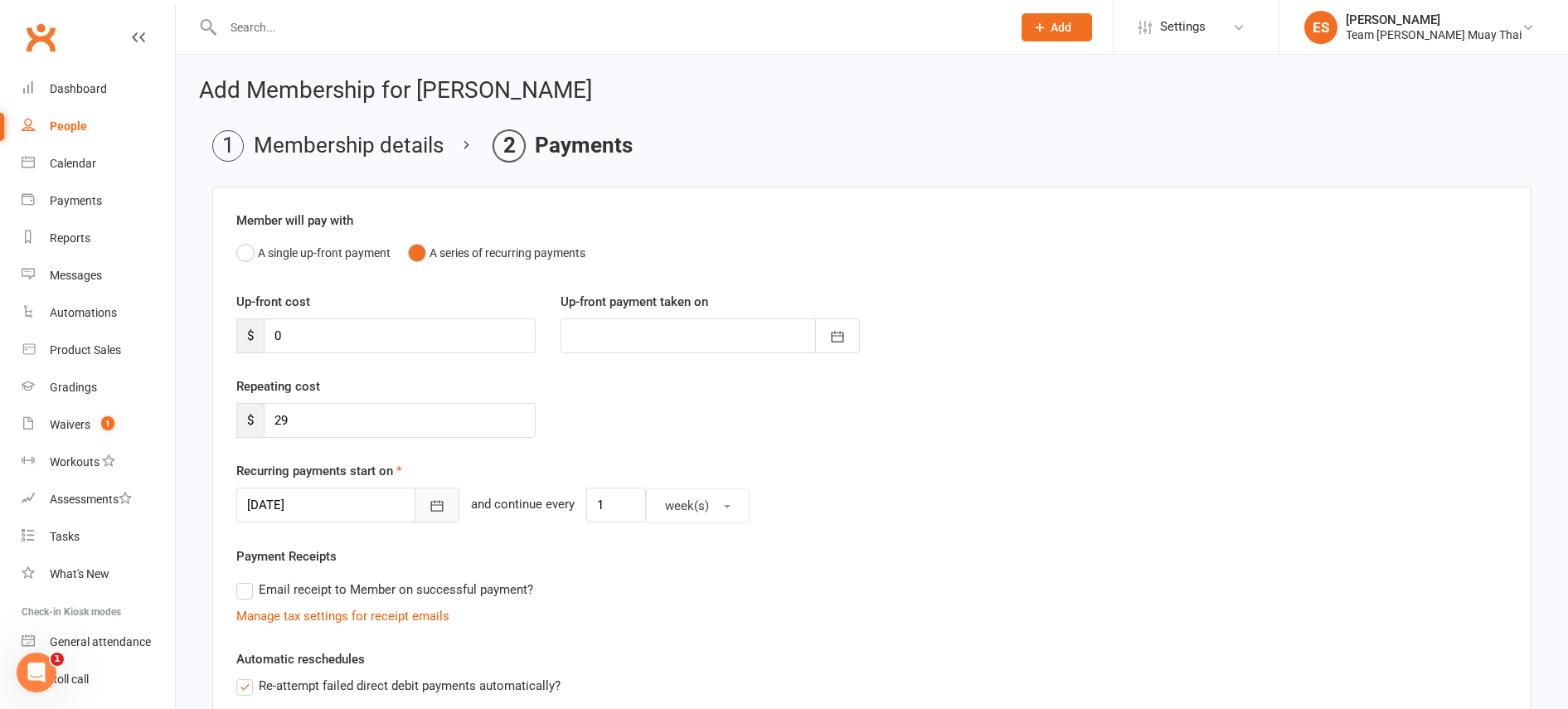
click at [414, 509] on button "button" at bounding box center [436, 505] width 45 height 34
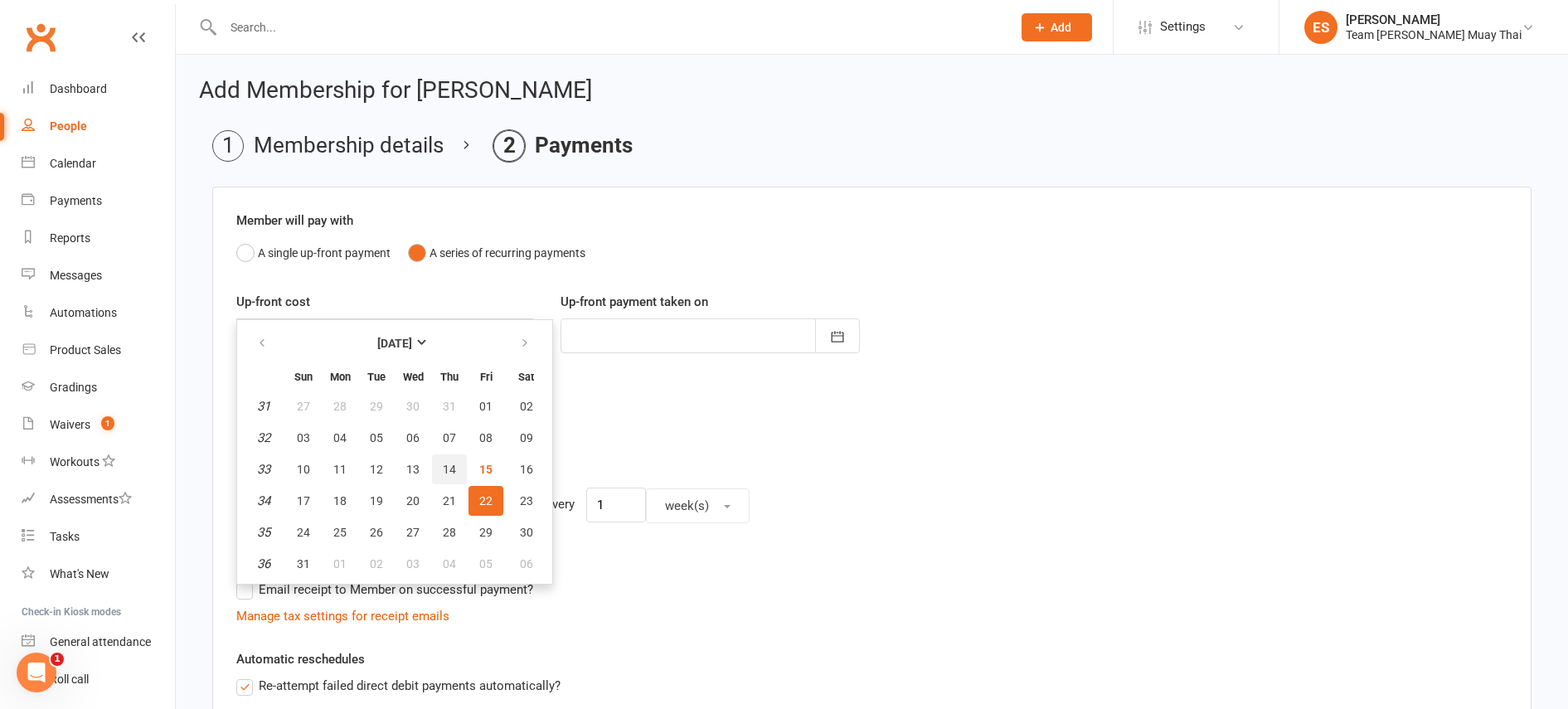
click at [452, 468] on span "14" at bounding box center [450, 469] width 13 height 13
type input "14 Aug 2025"
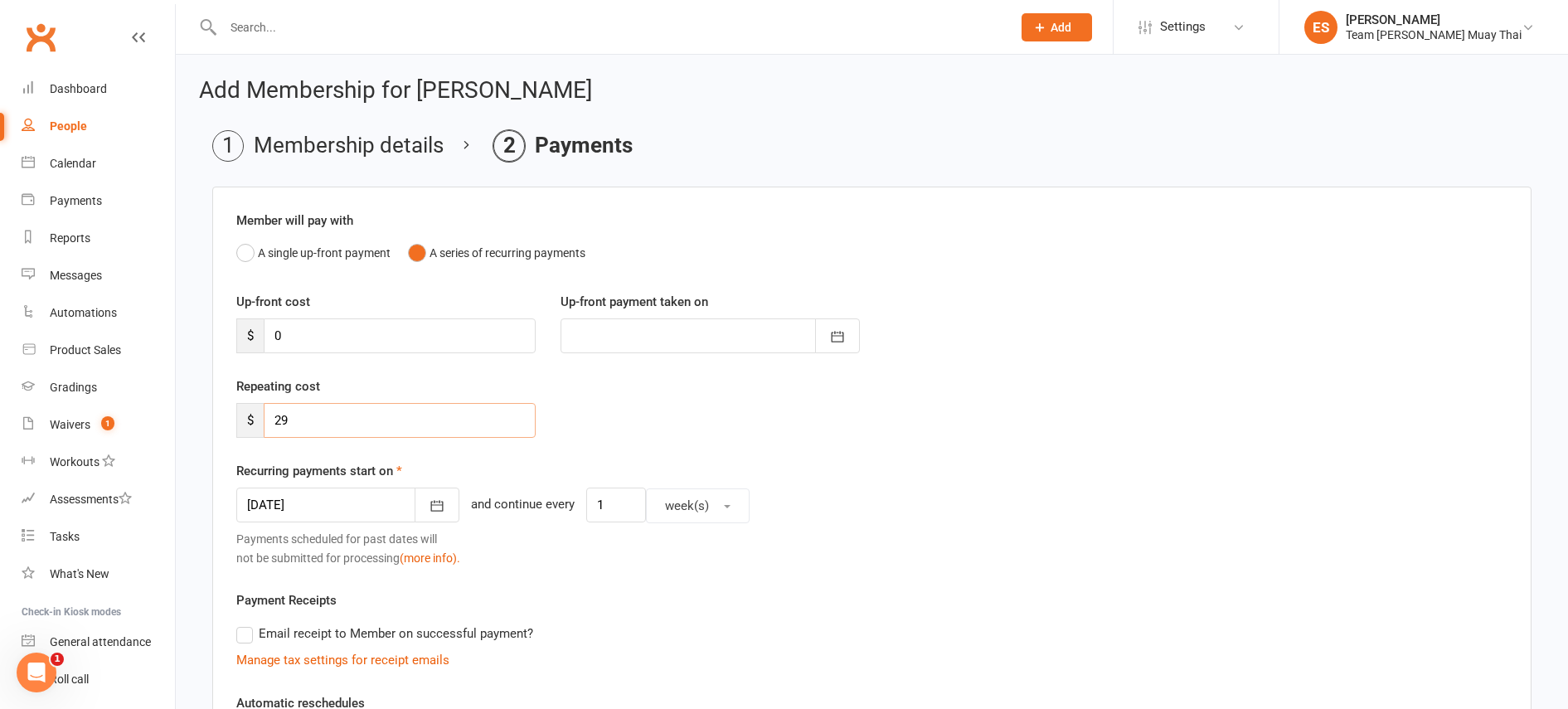
click at [406, 428] on input "29" at bounding box center [400, 420] width 272 height 34
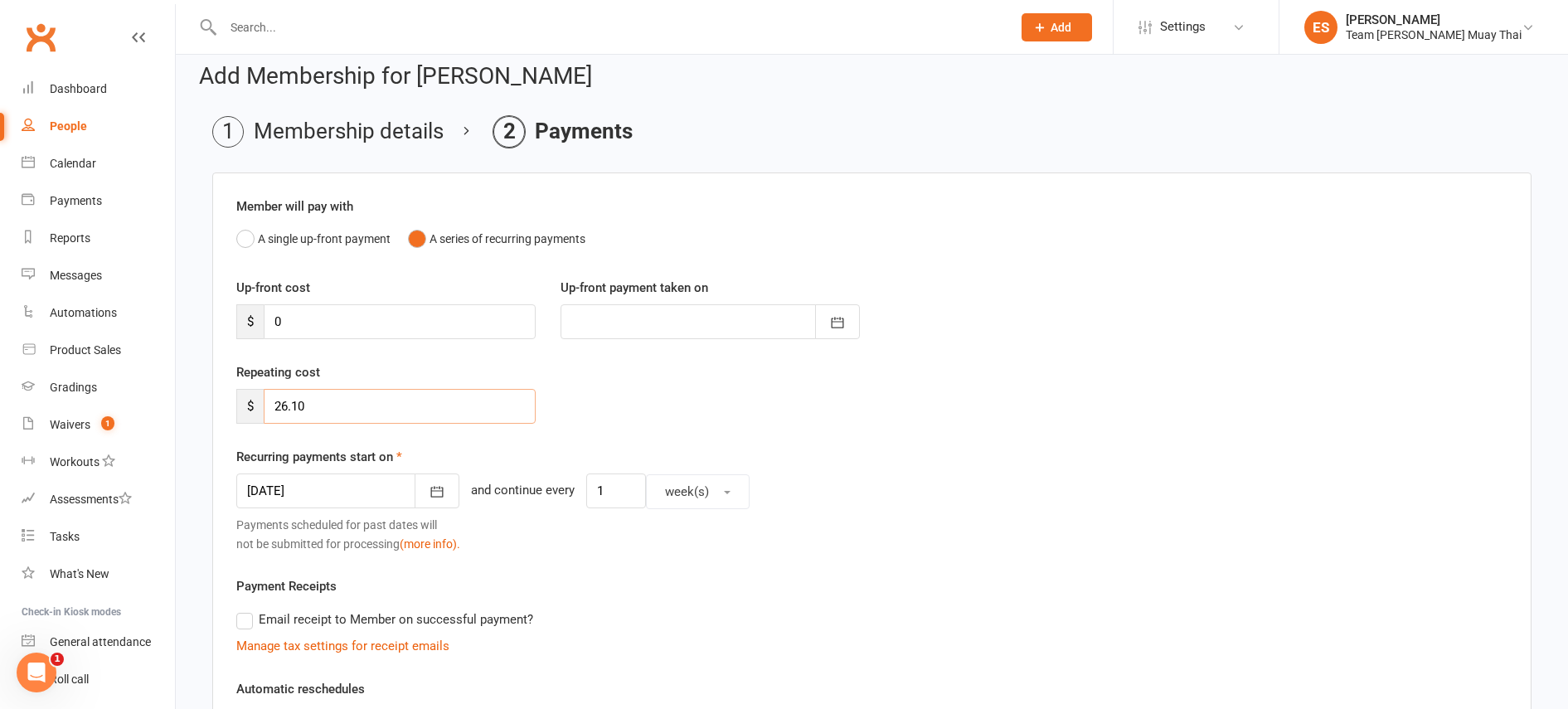
scroll to position [4, 0]
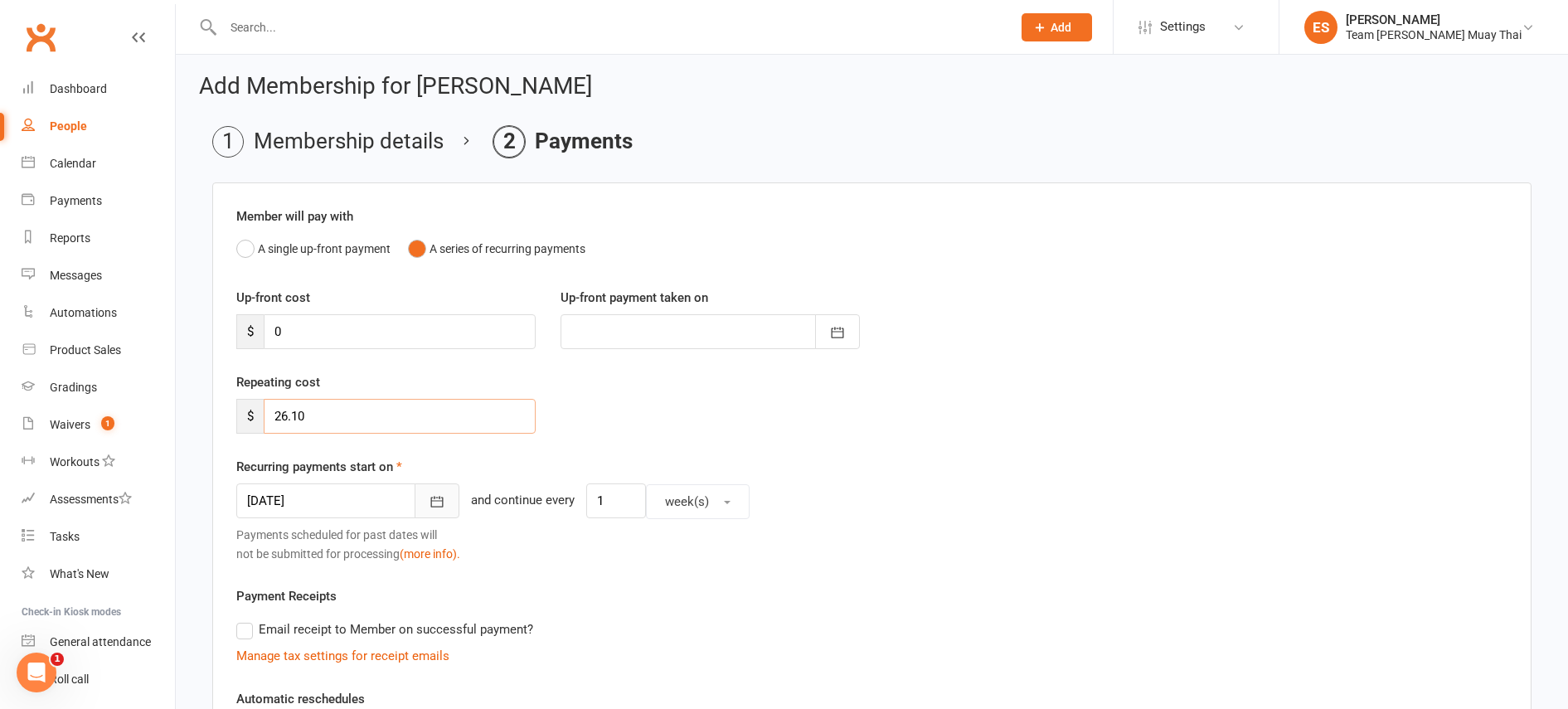
type input "26.10"
click at [431, 507] on icon "button" at bounding box center [437, 502] width 13 height 11
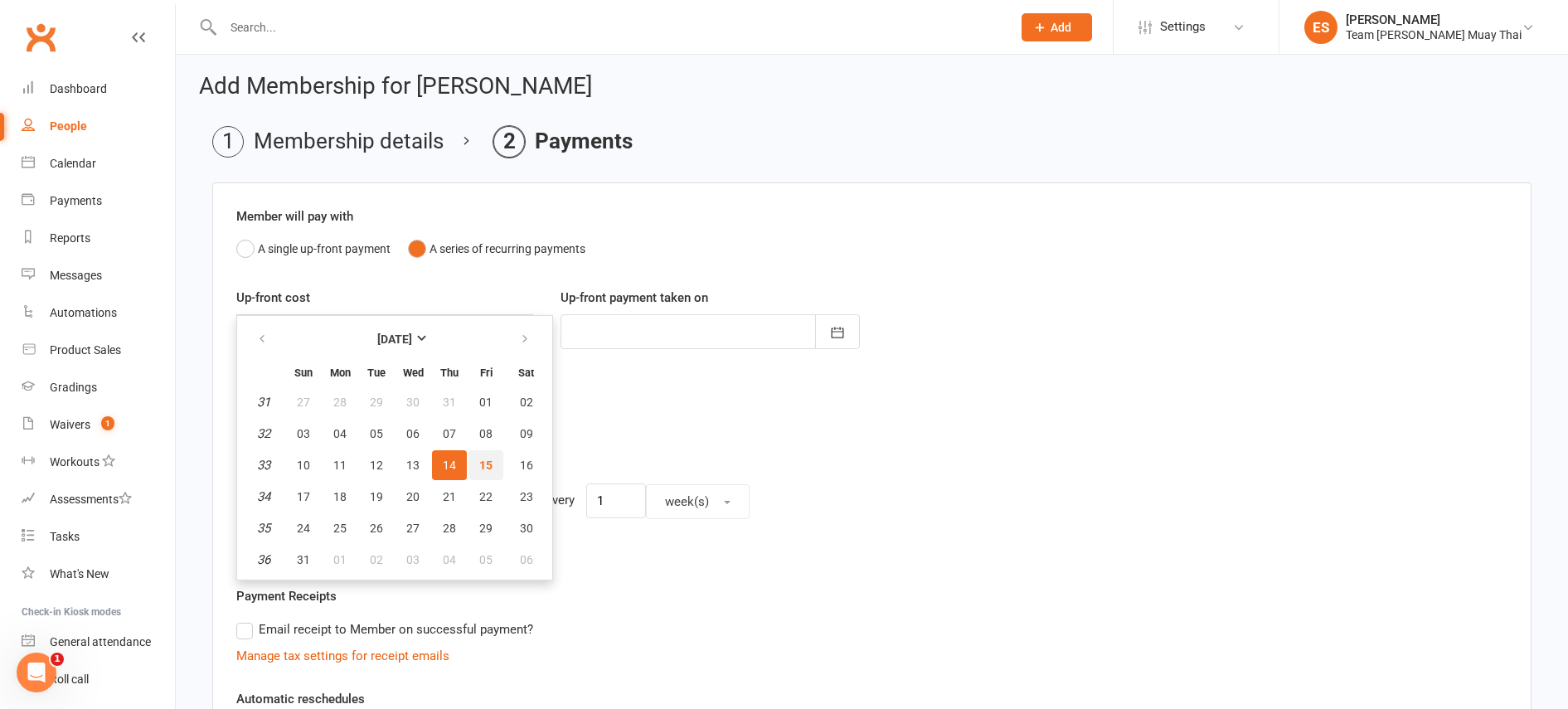
click at [479, 458] on span "15" at bounding box center [486, 465] width 13 height 13
type input "15 Aug 2025"
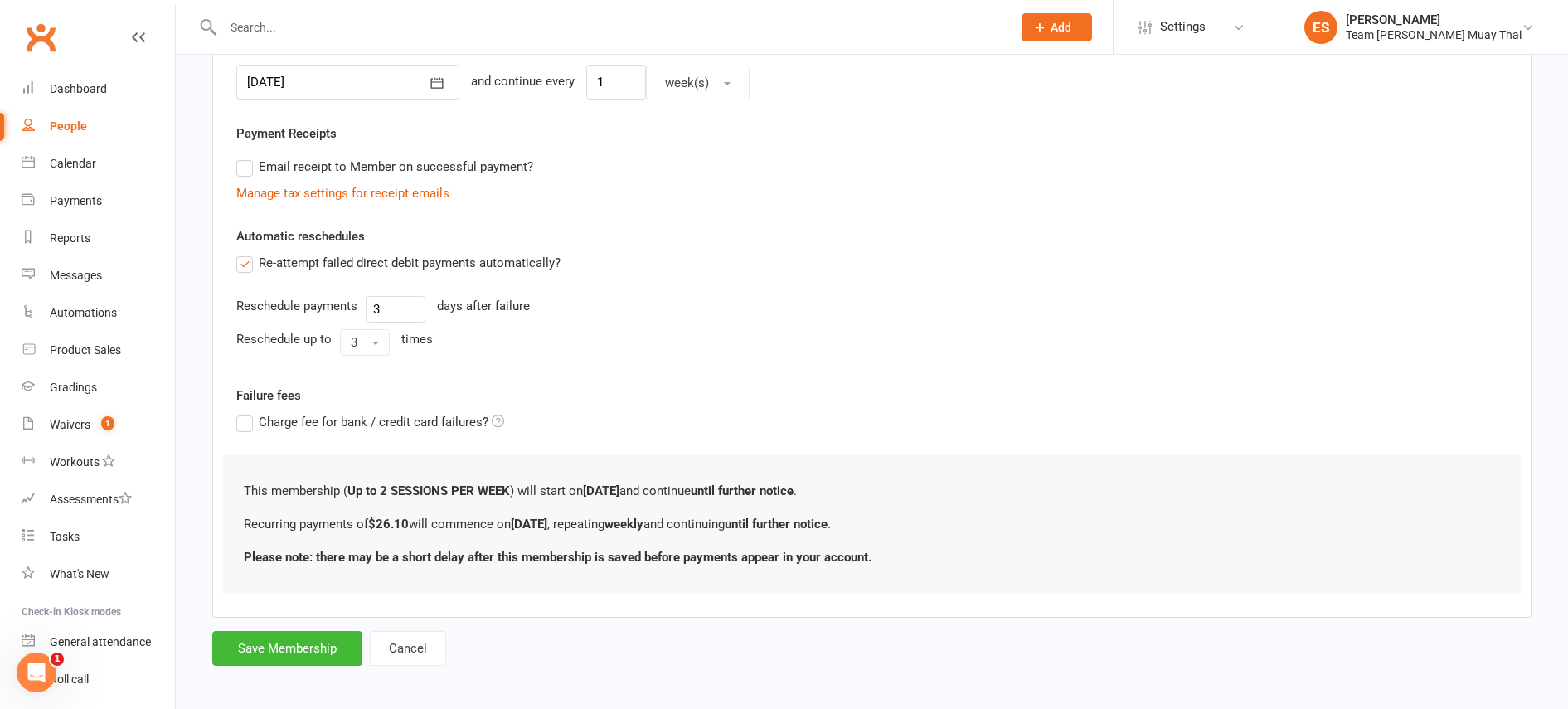
scroll to position [431, 0]
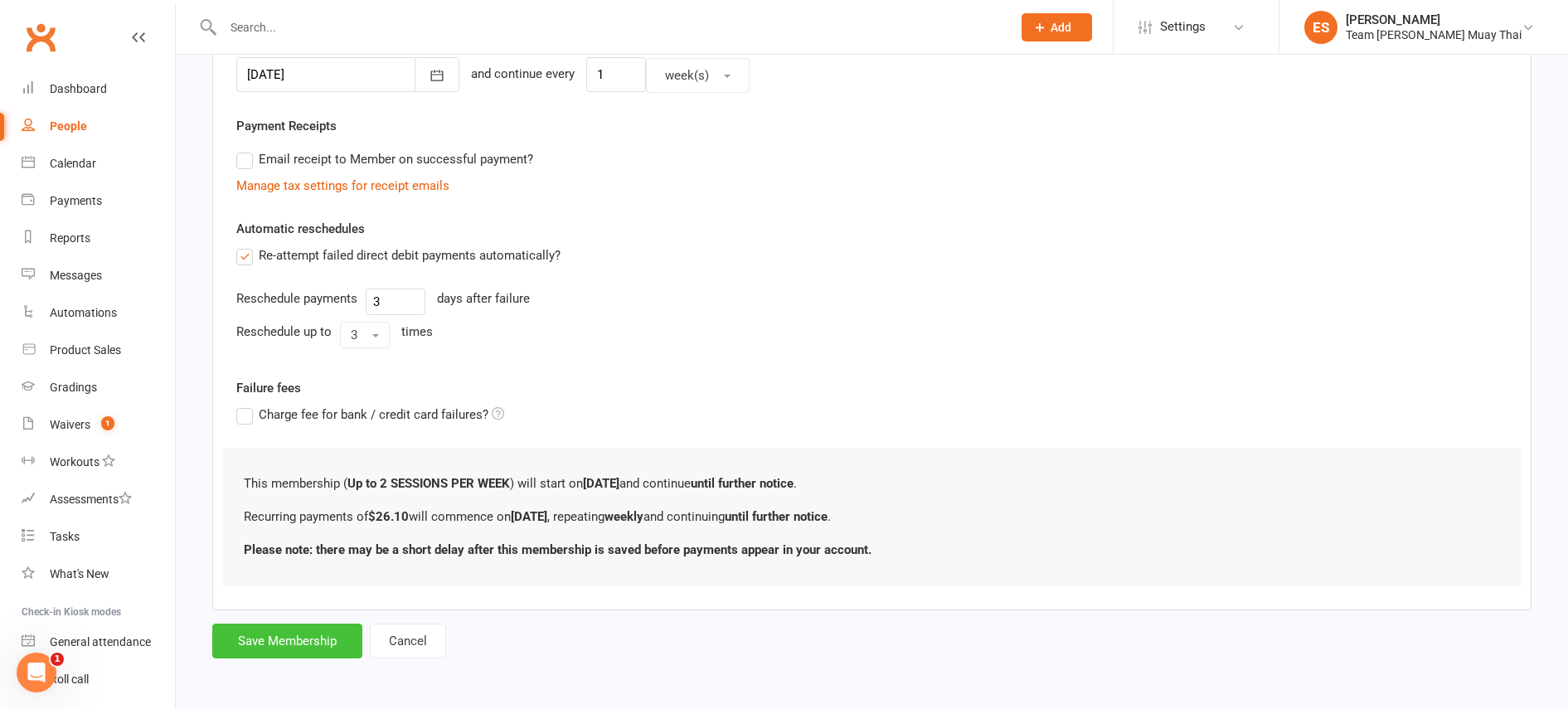
click at [320, 638] on button "Save Membership" at bounding box center [287, 641] width 150 height 34
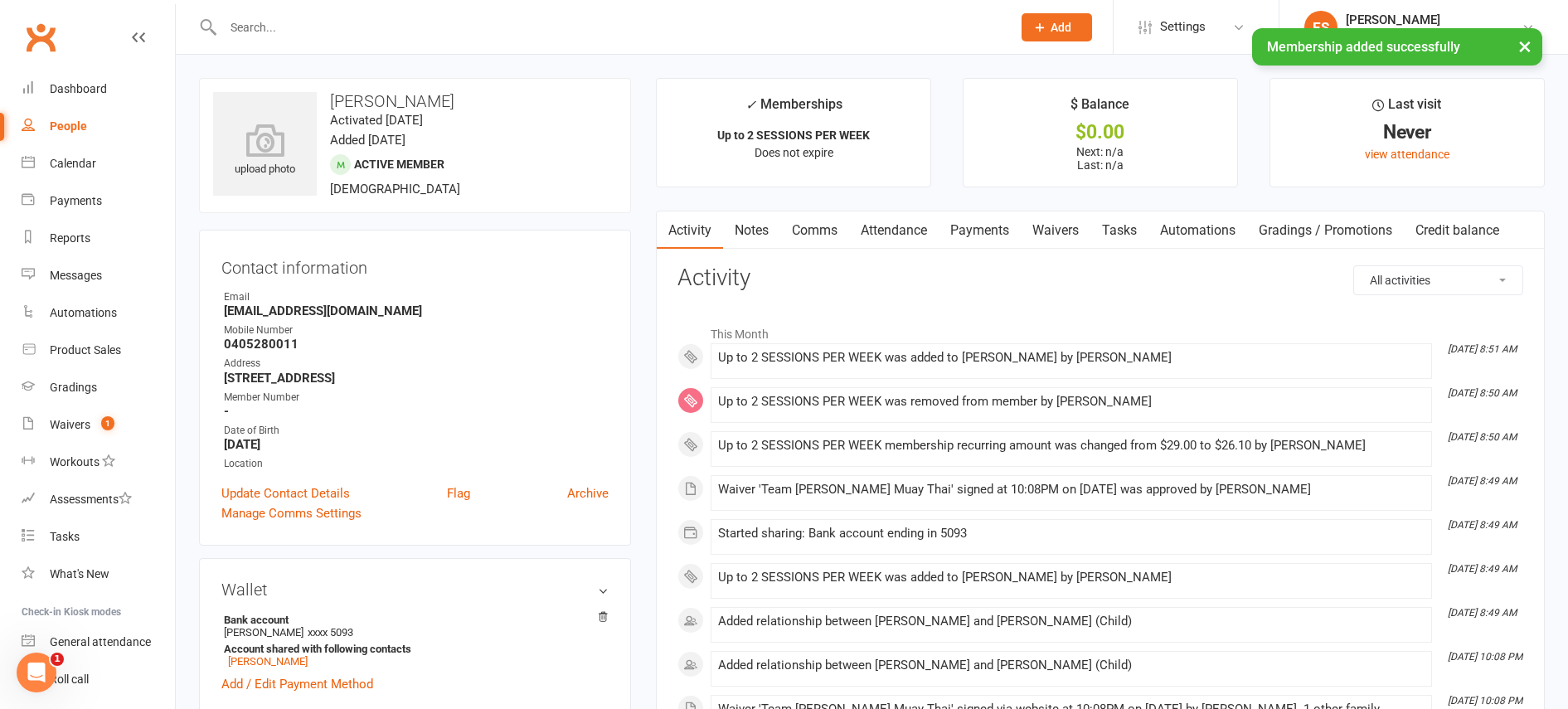
click at [1002, 229] on link "Payments" at bounding box center [979, 230] width 82 height 38
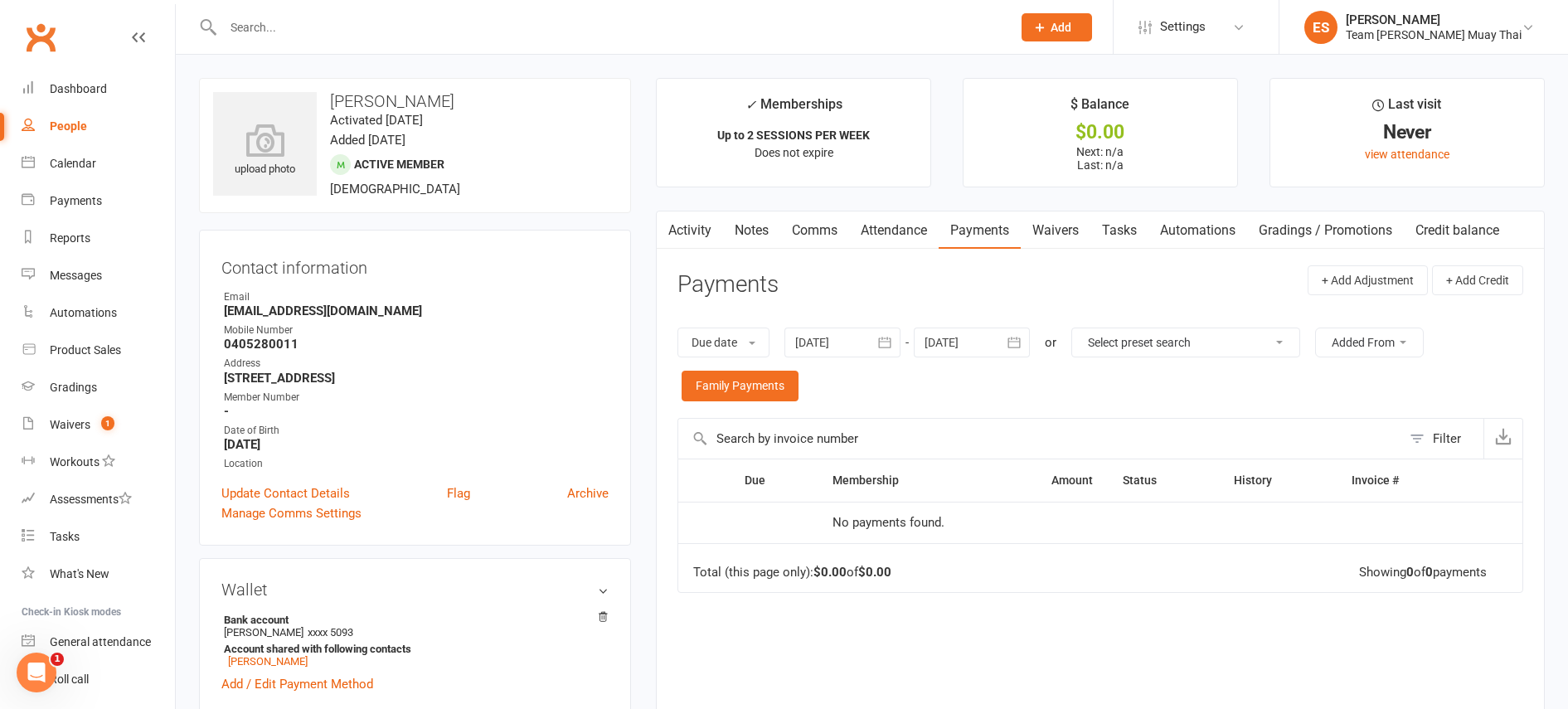
click at [694, 238] on link "Activity" at bounding box center [689, 230] width 66 height 38
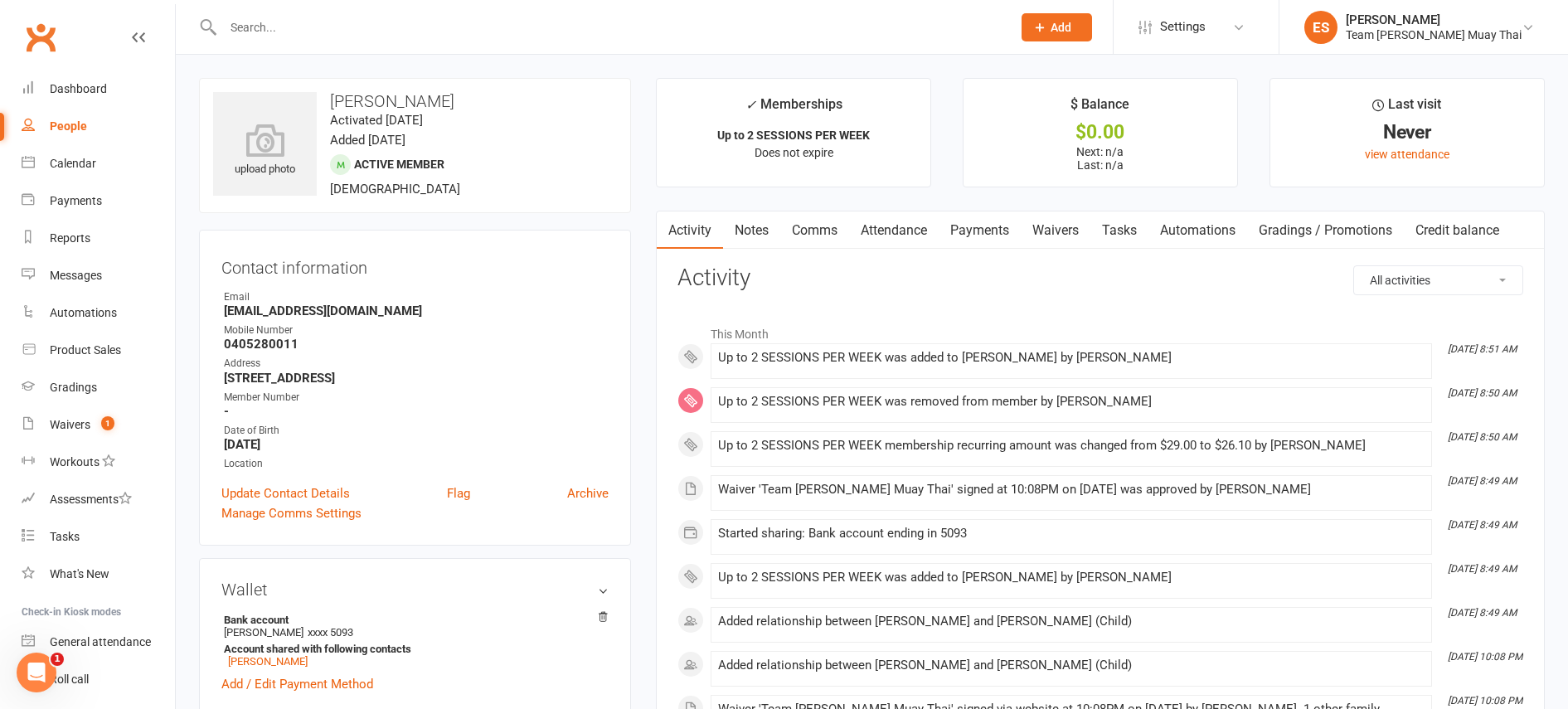
click at [1011, 235] on link "Payments" at bounding box center [979, 230] width 82 height 38
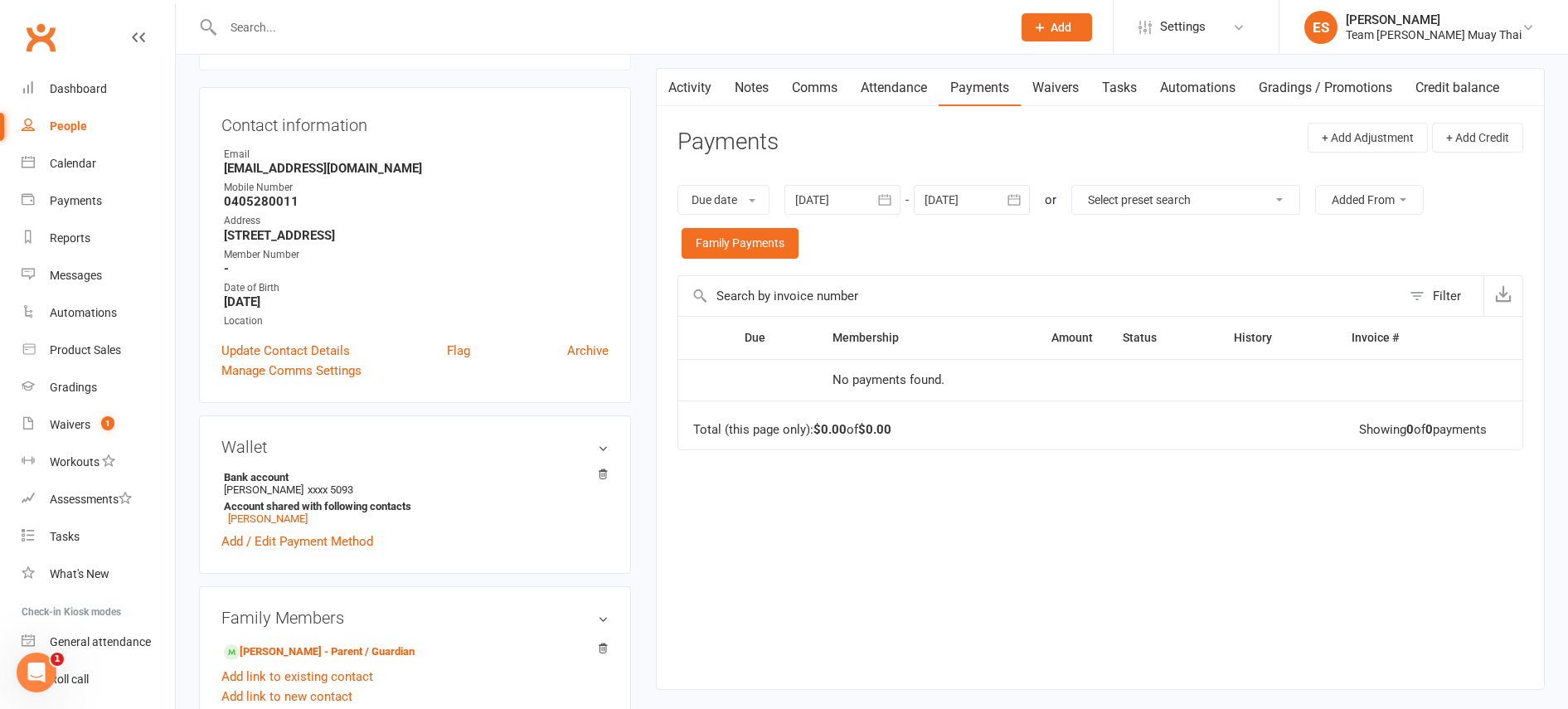
scroll to position [153, 0]
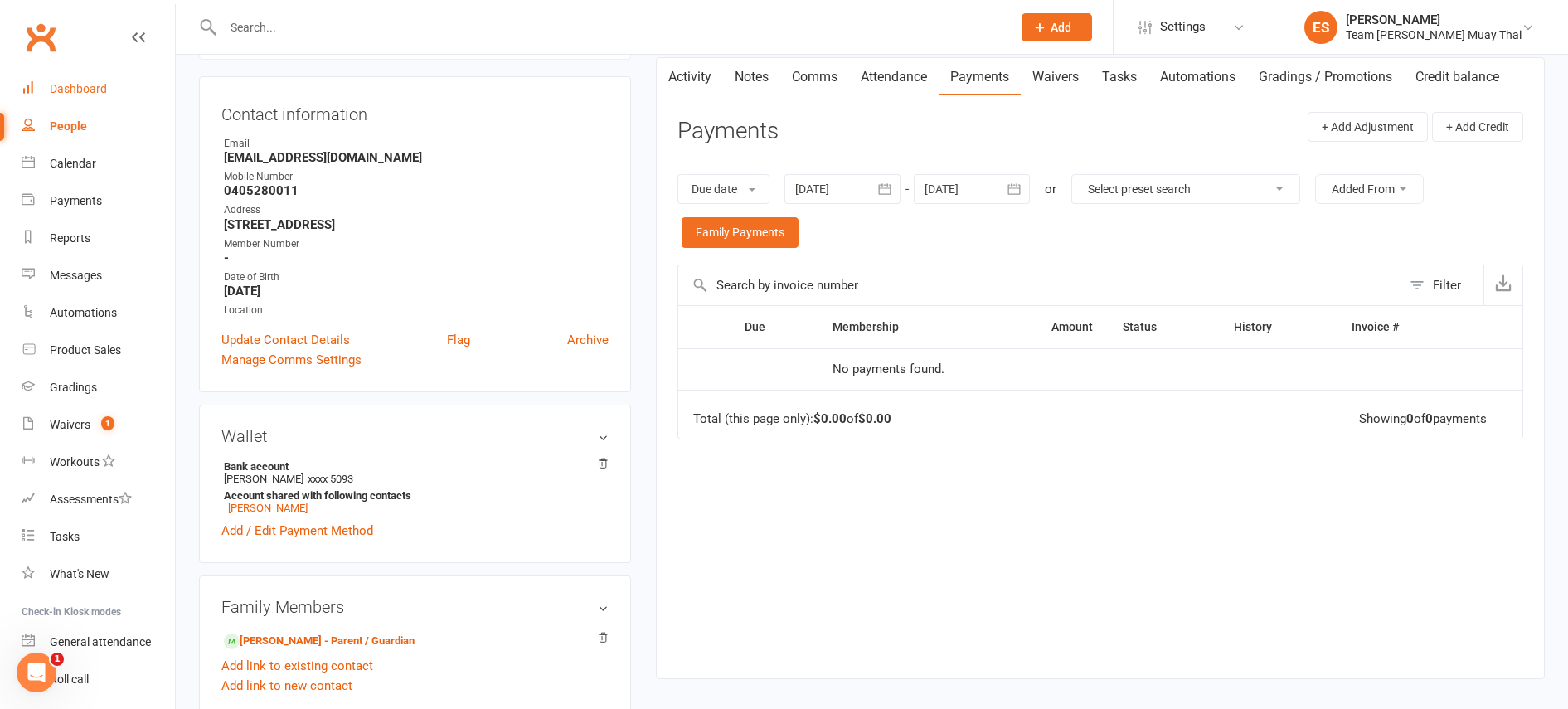
click at [82, 87] on div "Dashboard" at bounding box center [78, 89] width 57 height 13
